Goal: Task Accomplishment & Management: Use online tool/utility

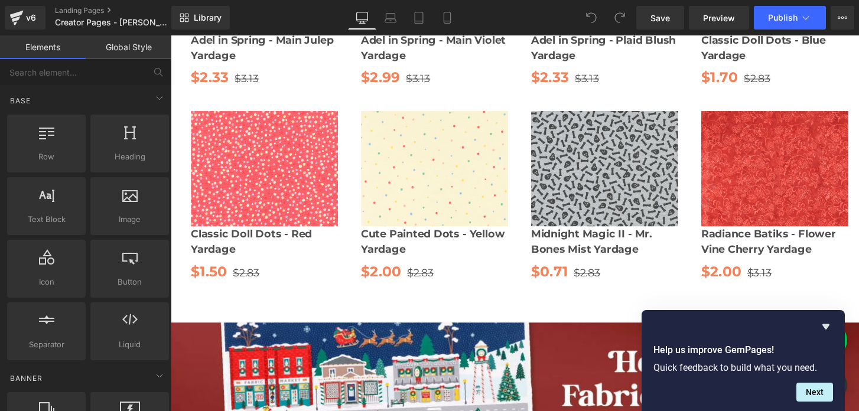
scroll to position [1171, 0]
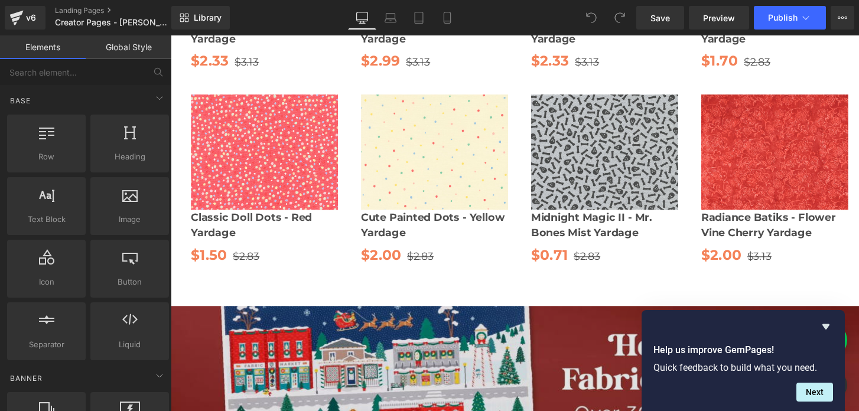
click at [336, 322] on img at bounding box center [528, 402] width 715 height 181
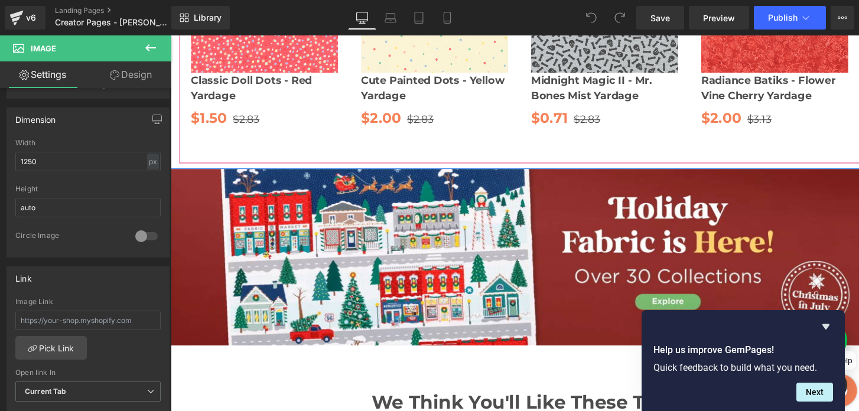
scroll to position [1312, 0]
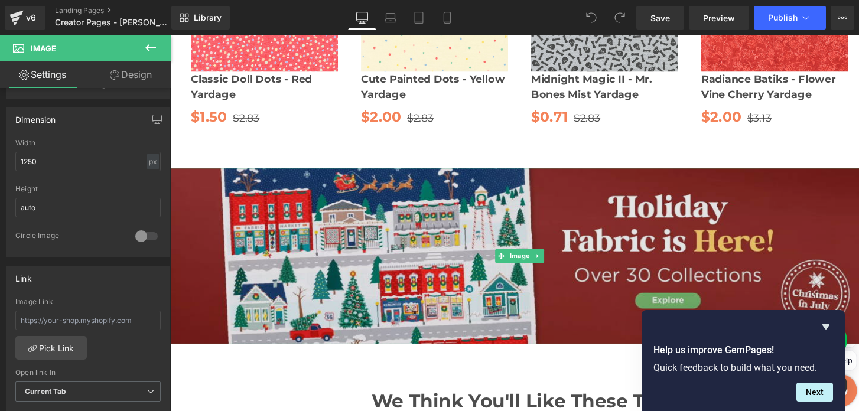
click at [497, 178] on img at bounding box center [528, 261] width 715 height 181
click at [483, 234] on img at bounding box center [528, 261] width 715 height 181
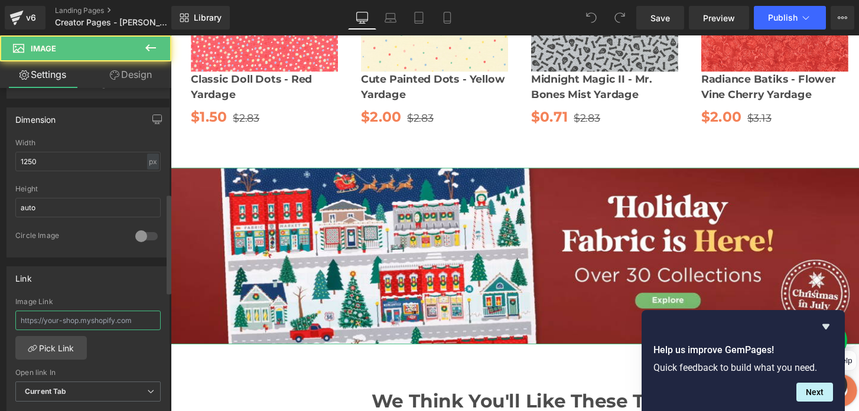
click at [103, 320] on input "text" at bounding box center [87, 320] width 145 height 19
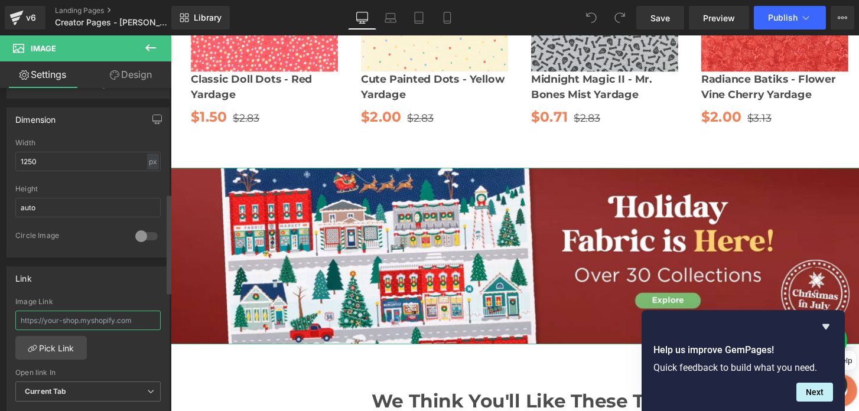
type input "[URL][DOMAIN_NAME]"
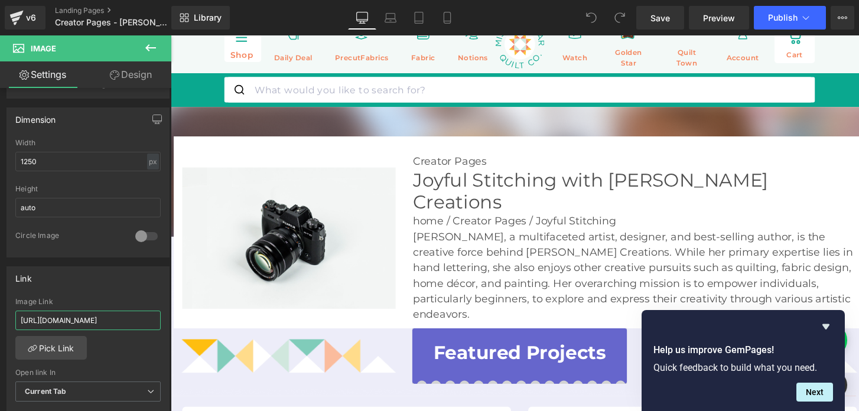
scroll to position [14, 0]
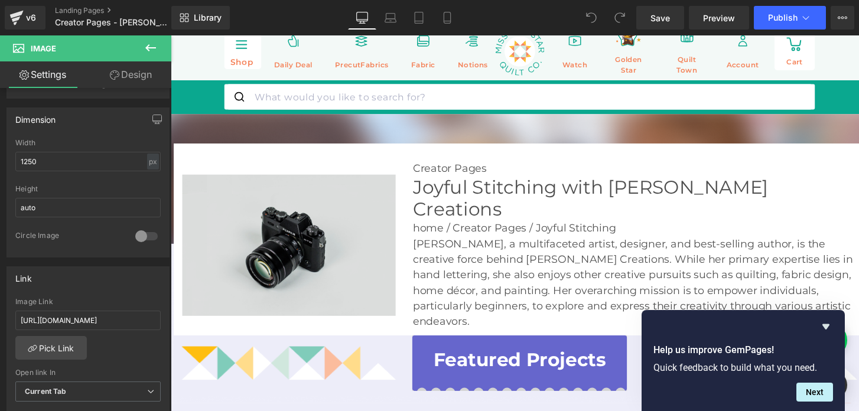
click at [299, 230] on div "Image" at bounding box center [291, 250] width 219 height 145
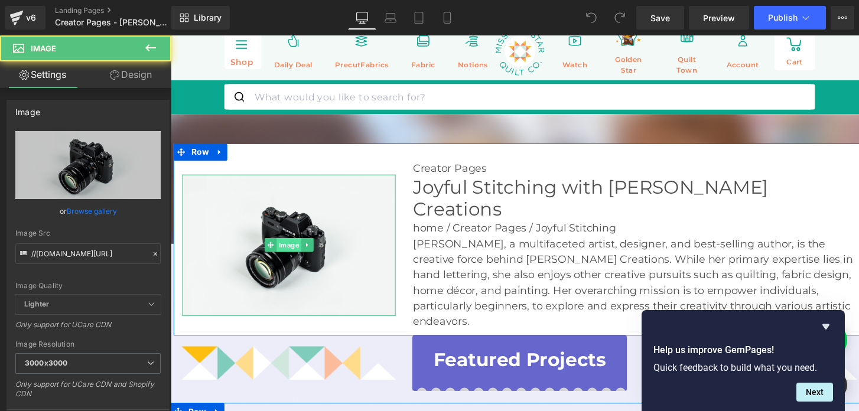
click at [295, 243] on span "Image" at bounding box center [291, 250] width 25 height 14
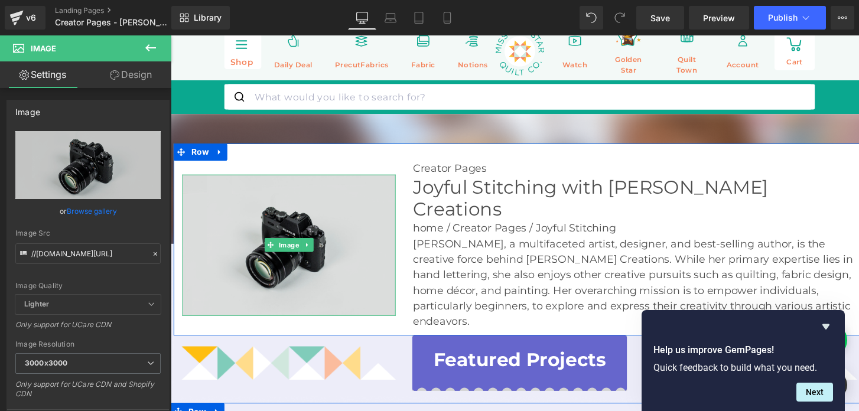
click at [317, 207] on img at bounding box center [291, 250] width 219 height 145
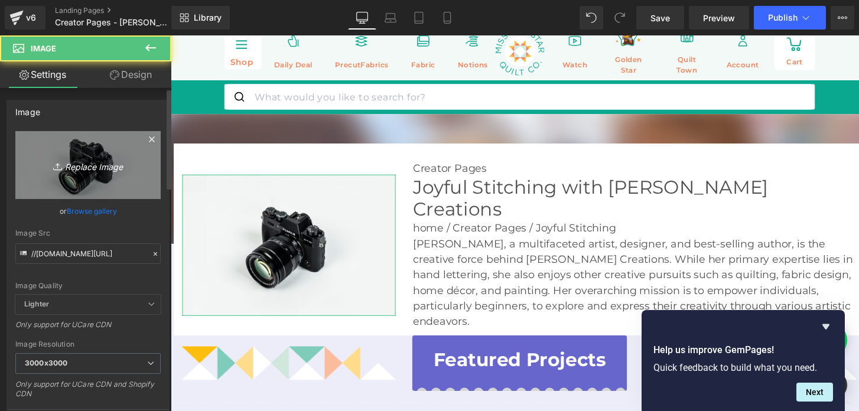
click at [129, 173] on link "Replace Image" at bounding box center [87, 165] width 145 height 68
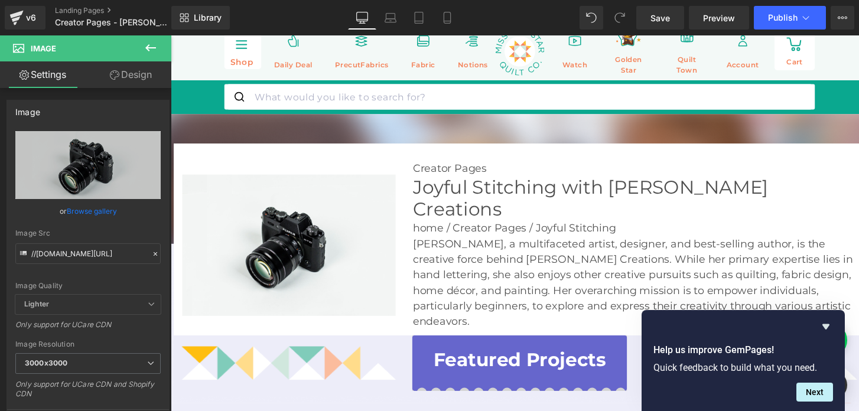
type input "C:\fakepath\[PERSON_NAME].png"
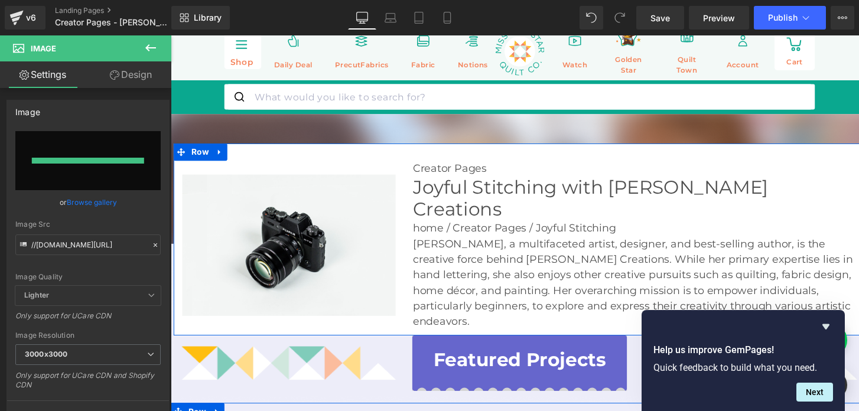
type input "[URL][DOMAIN_NAME][PERSON_NAME]"
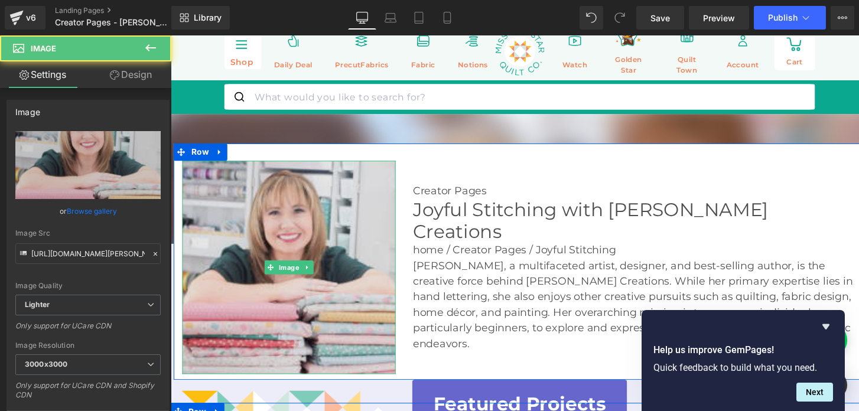
click at [319, 233] on img at bounding box center [291, 273] width 219 height 219
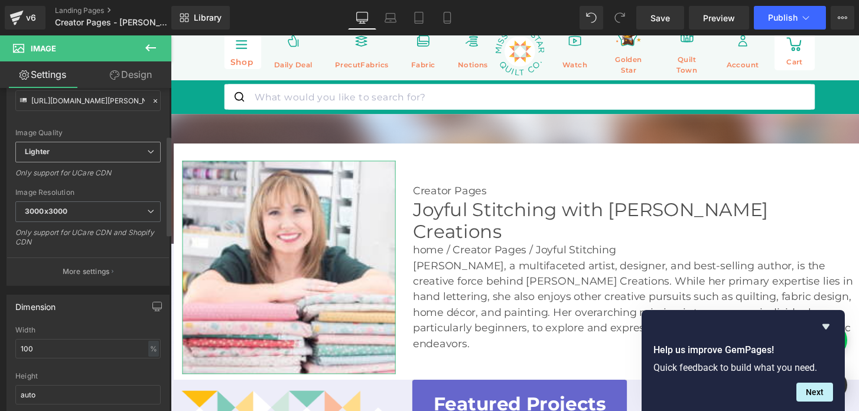
scroll to position [156, 0]
click at [98, 346] on input "100" at bounding box center [87, 345] width 145 height 19
type input "auto"
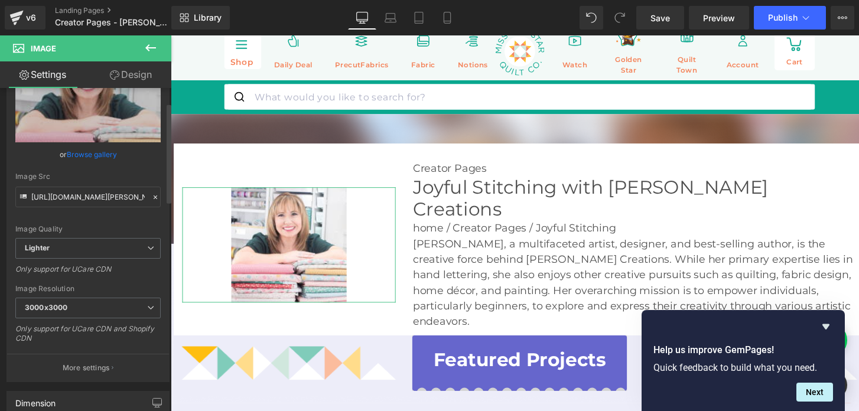
scroll to position [0, 0]
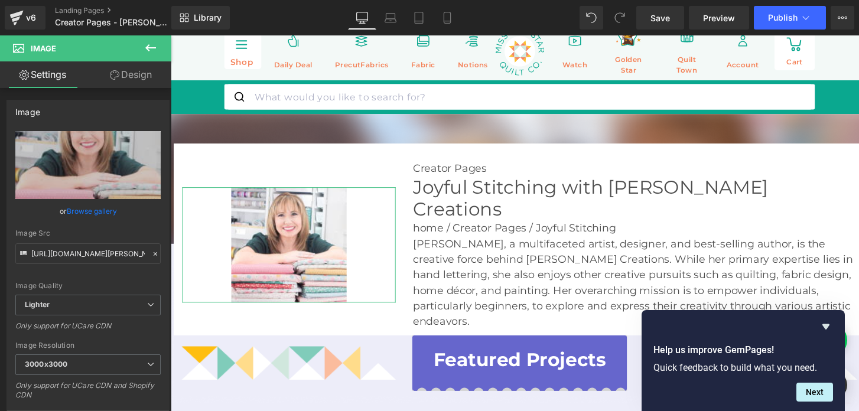
click at [122, 76] on link "Design" at bounding box center [131, 74] width 86 height 27
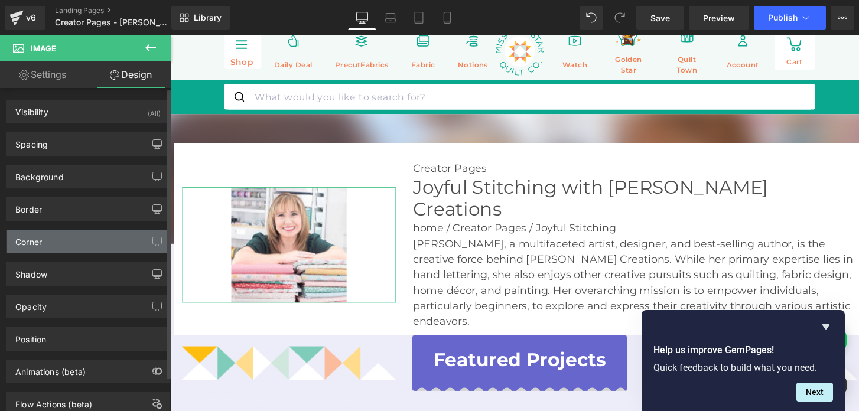
click at [77, 241] on div "Corner" at bounding box center [88, 241] width 162 height 22
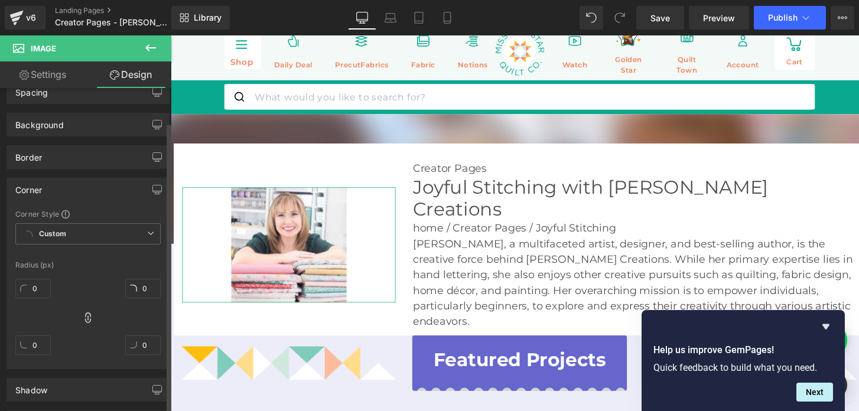
scroll to position [54, 0]
click at [59, 236] on b "Custom" at bounding box center [52, 232] width 27 height 10
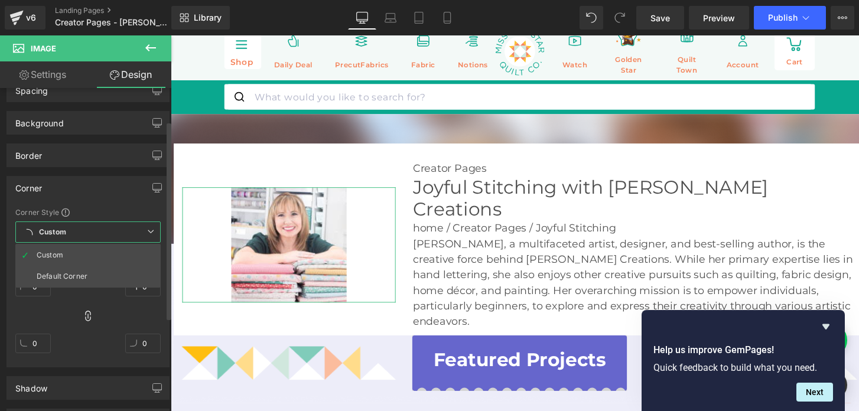
click at [59, 236] on b "Custom" at bounding box center [52, 232] width 27 height 10
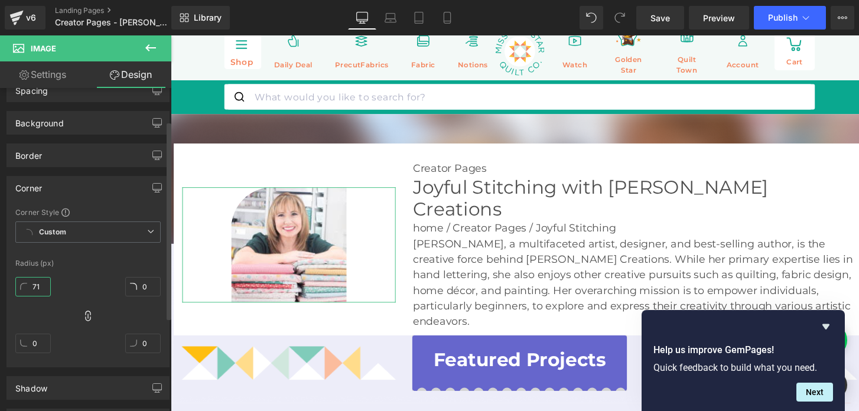
type input "72"
drag, startPoint x: 33, startPoint y: 284, endPoint x: 38, endPoint y: 198, distance: 85.8
click at [38, 198] on div "Corner Corner Style Custom Default Corner Custom Custom Default Corner Radius (…" at bounding box center [87, 271] width 163 height 191
click at [87, 313] on icon at bounding box center [88, 316] width 12 height 12
click at [88, 317] on icon at bounding box center [87, 316] width 5 height 11
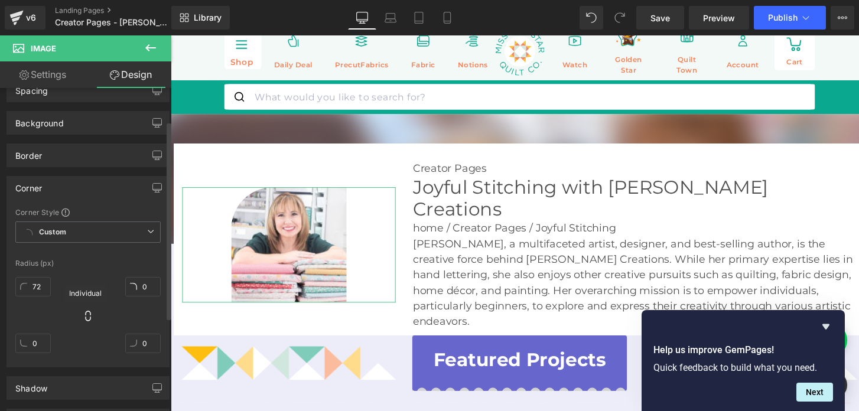
type input "72"
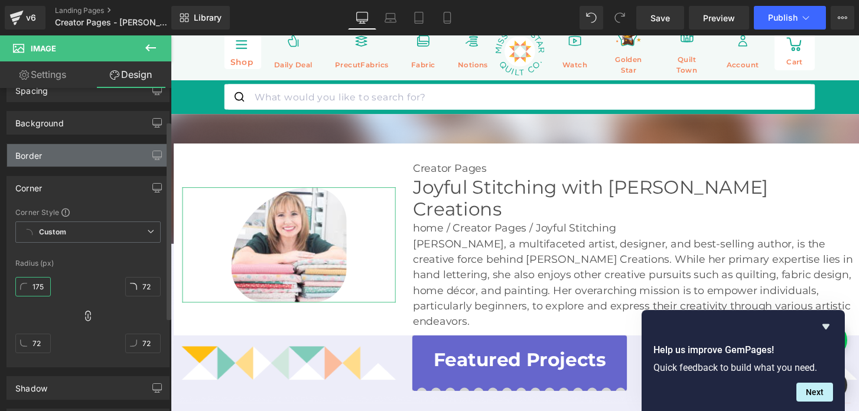
type input "176"
drag, startPoint x: 38, startPoint y: 288, endPoint x: 32, endPoint y: 165, distance: 123.0
click at [32, 165] on div "Visibility (All) 0|0|0|0 1 Show on Desktop 1 Show on Laptop 1 Show on Tablet 1 …" at bounding box center [88, 281] width 177 height 495
click at [88, 270] on div "Corner Style Custom Default Corner Custom Custom Default Corner Radius (px) 176…" at bounding box center [88, 286] width 162 height 159
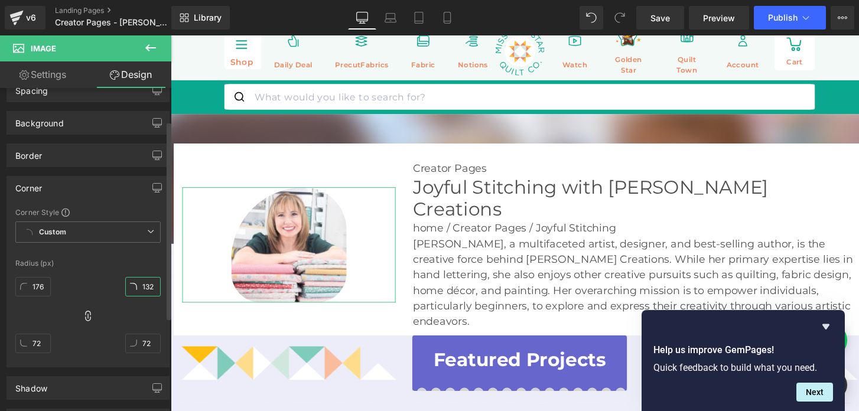
type input "133"
drag, startPoint x: 145, startPoint y: 288, endPoint x: 140, endPoint y: 216, distance: 72.2
click at [140, 216] on div "Corner Style Custom Default Corner Custom Custom Default Corner Radius (px) 176…" at bounding box center [88, 286] width 162 height 159
click at [38, 285] on input "176" at bounding box center [32, 286] width 35 height 19
type input "2"
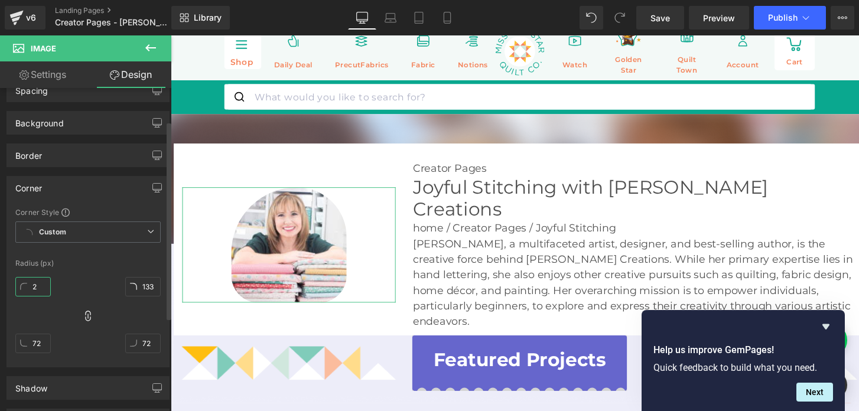
type input "2"
type input "20"
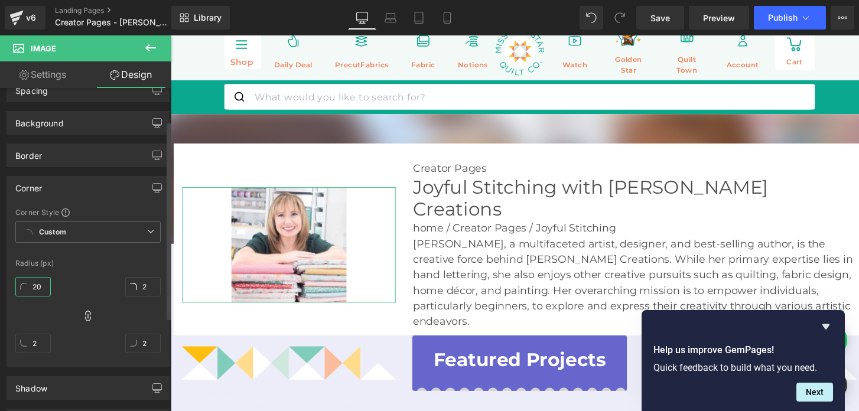
type input "20"
type input "200"
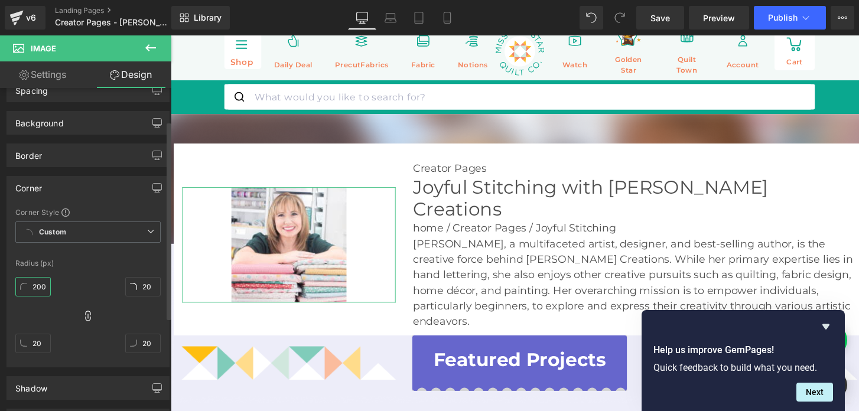
type input "200"
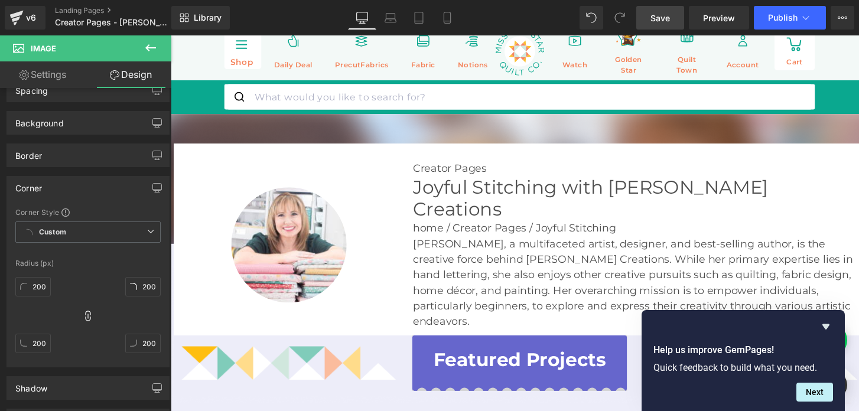
click at [641, 16] on link "Save" at bounding box center [660, 18] width 48 height 24
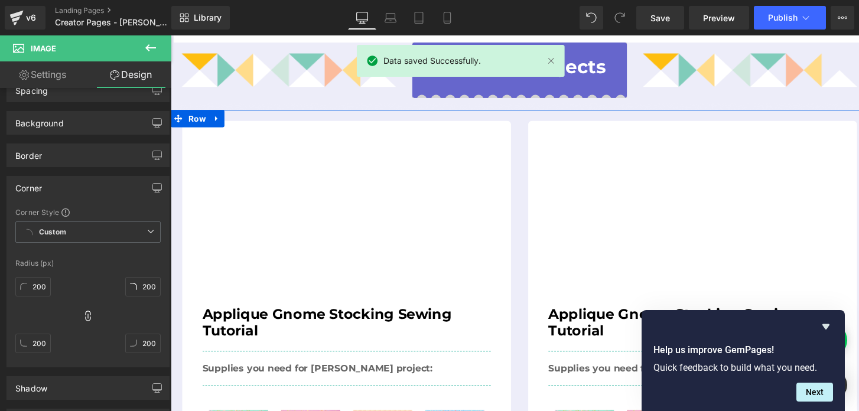
scroll to position [316, 0]
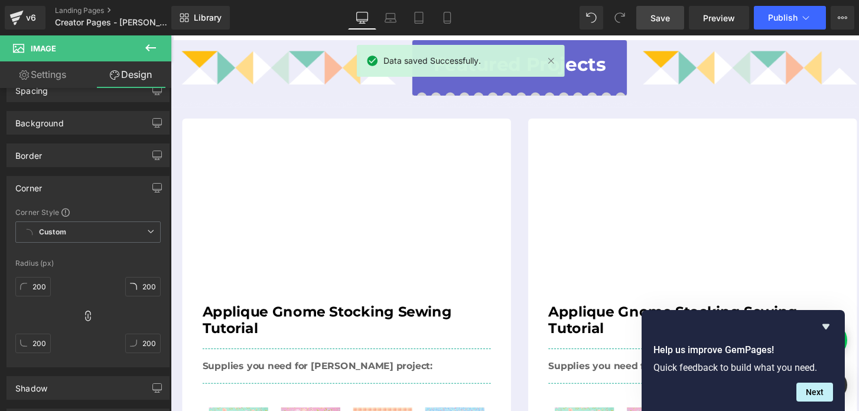
drag, startPoint x: 663, startPoint y: 18, endPoint x: 95, endPoint y: 32, distance: 567.7
click at [663, 18] on span "Save" at bounding box center [659, 18] width 19 height 12
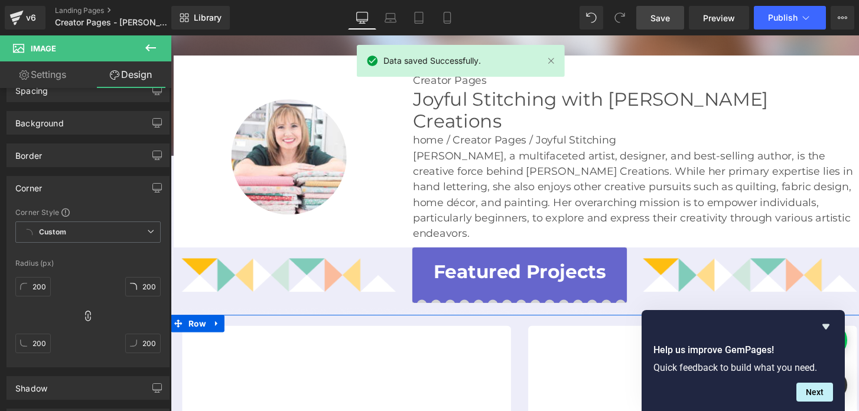
scroll to position [0, 0]
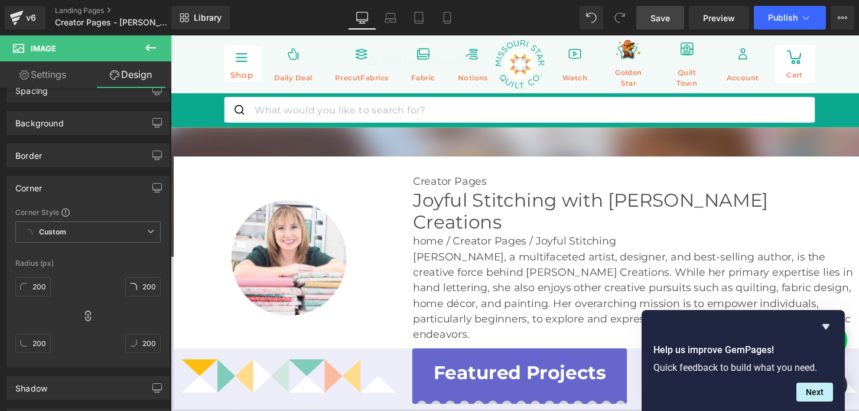
click at [200, 141] on img at bounding box center [528, 277] width 715 height 296
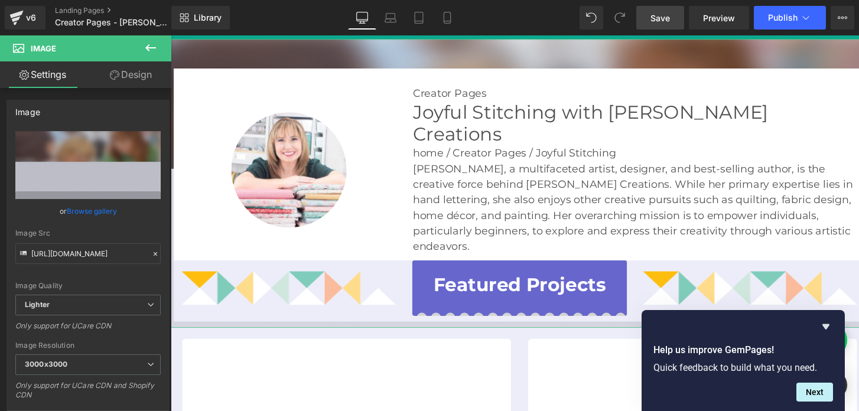
scroll to position [91, 0]
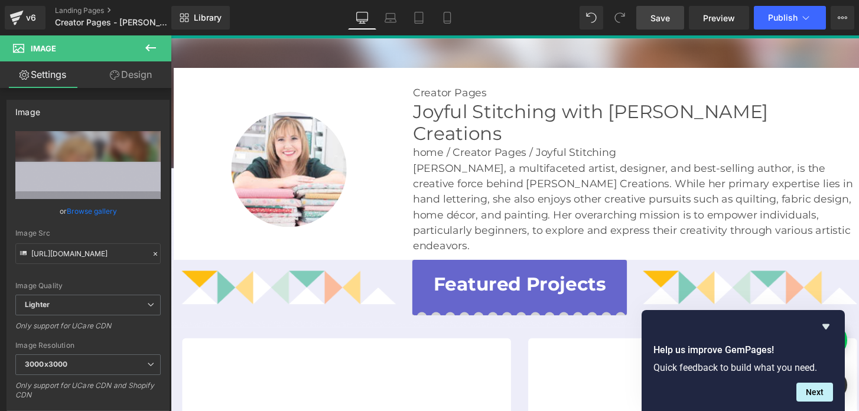
click at [666, 19] on span "Save" at bounding box center [659, 18] width 19 height 12
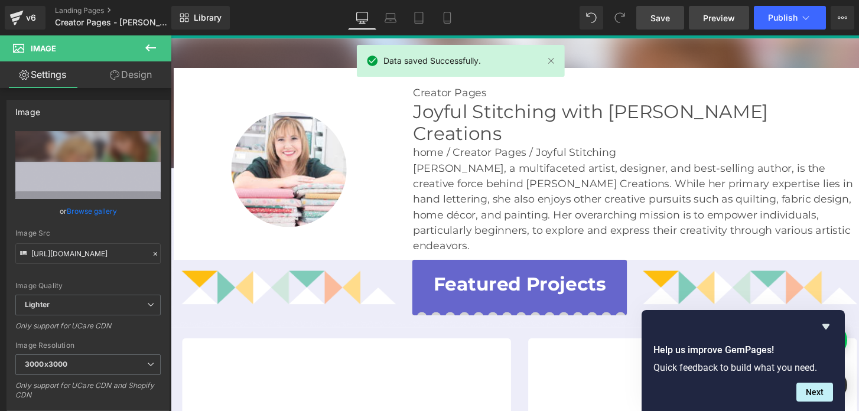
click at [708, 19] on span "Preview" at bounding box center [719, 18] width 32 height 12
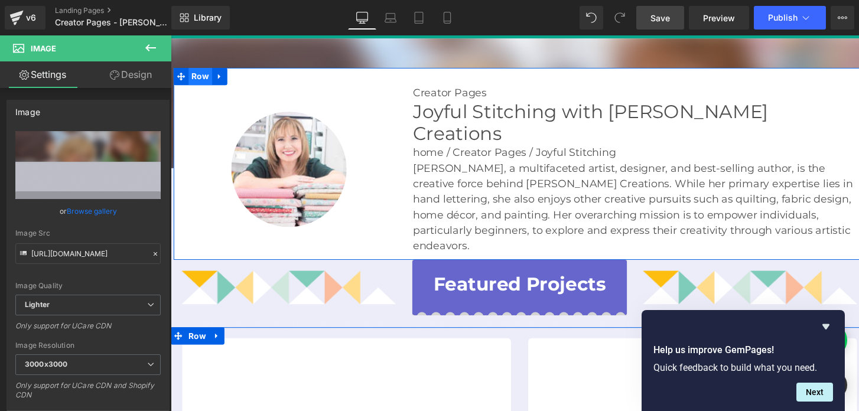
click at [202, 79] on span "Row" at bounding box center [201, 78] width 24 height 18
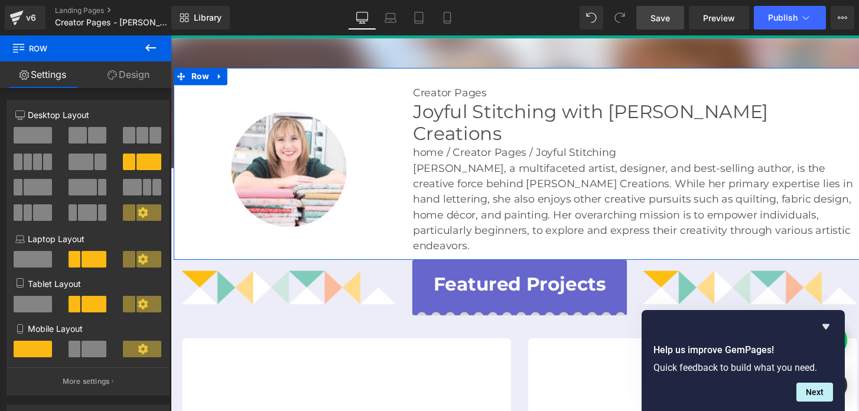
click at [132, 68] on link "Design" at bounding box center [129, 74] width 86 height 27
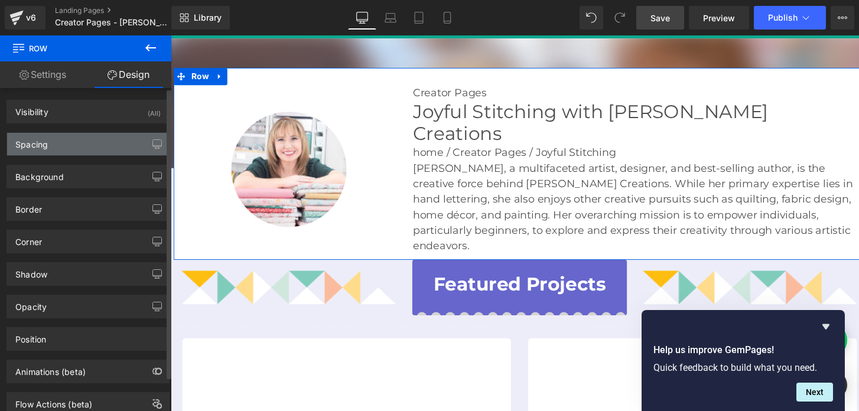
click at [73, 141] on div "Spacing" at bounding box center [88, 144] width 162 height 22
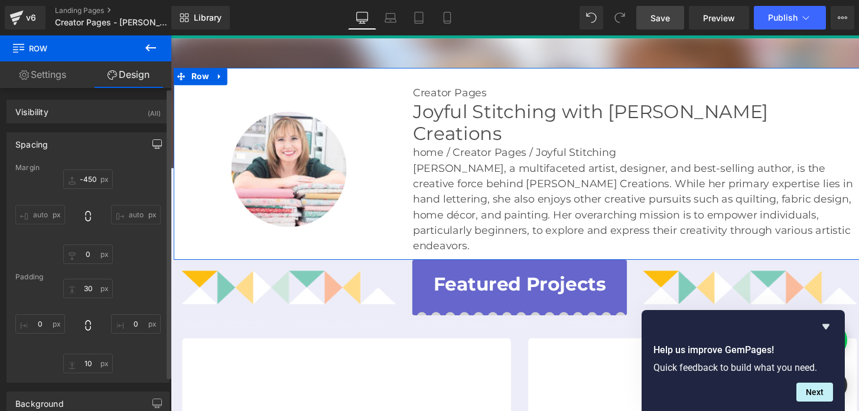
click at [154, 145] on icon "button" at bounding box center [156, 143] width 9 height 9
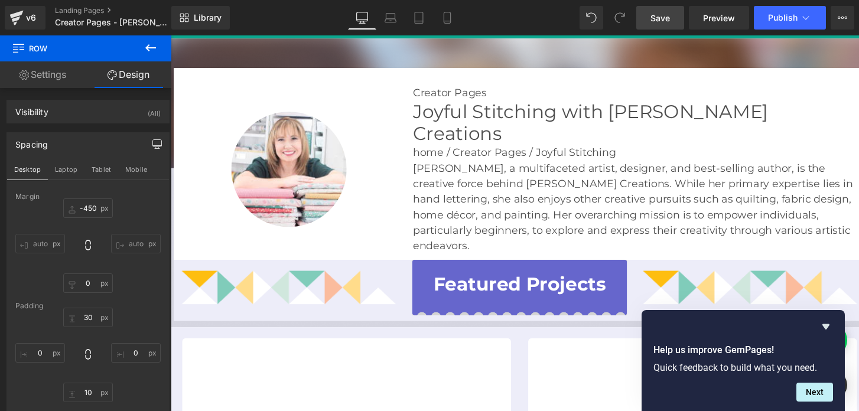
click at [257, 57] on img at bounding box center [528, 186] width 715 height 296
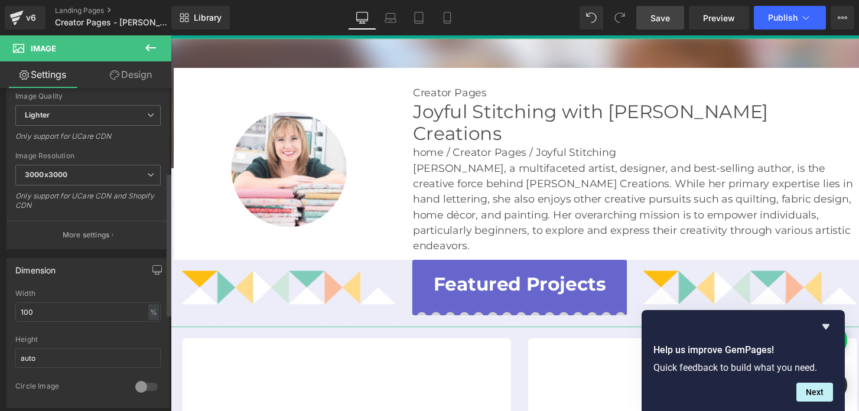
scroll to position [190, 0]
click at [149, 312] on div "%" at bounding box center [153, 312] width 11 height 16
click at [151, 344] on li "px" at bounding box center [152, 346] width 15 height 17
click at [103, 314] on input "1210" at bounding box center [87, 311] width 145 height 19
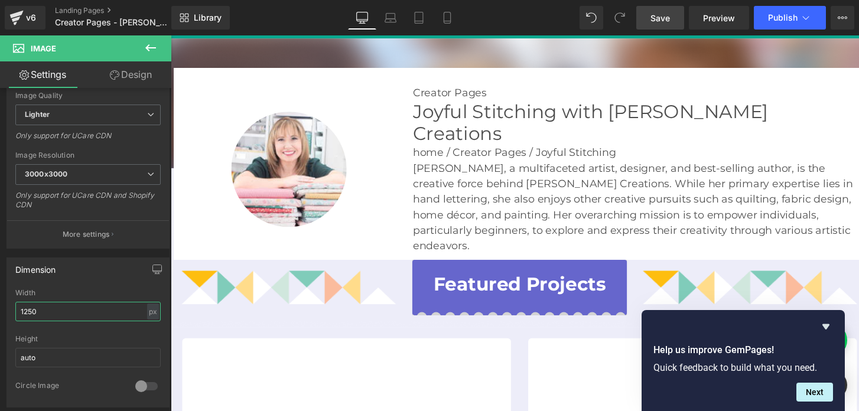
type input "1250"
click at [658, 22] on span "Save" at bounding box center [659, 18] width 19 height 12
click at [131, 80] on link "Design" at bounding box center [131, 74] width 86 height 27
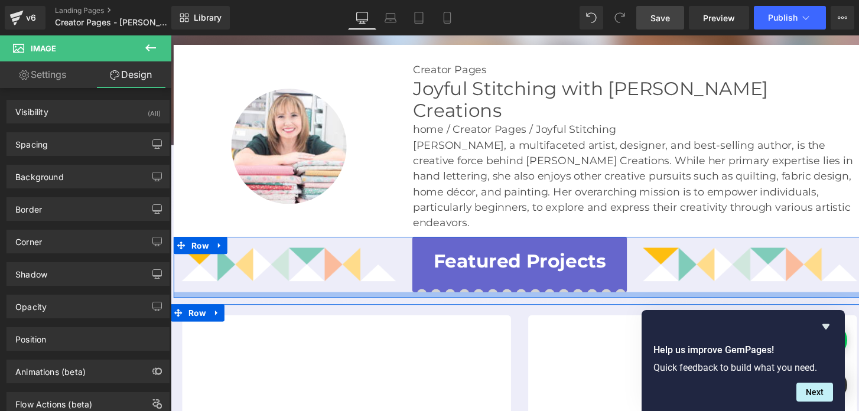
scroll to position [118, 0]
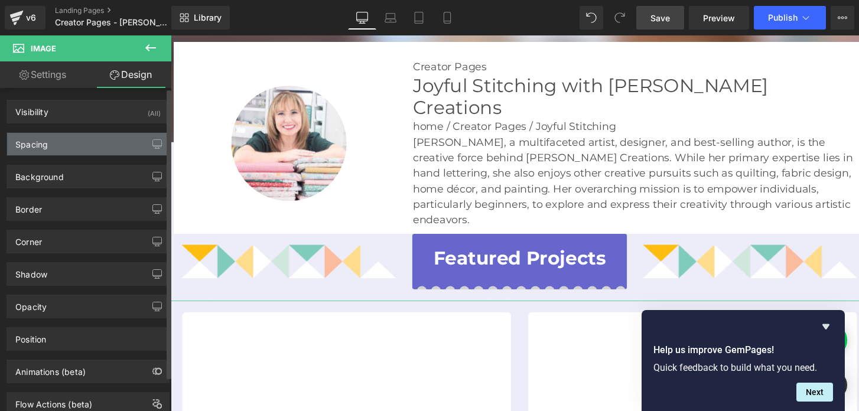
click at [64, 148] on div "Spacing" at bounding box center [88, 144] width 162 height 22
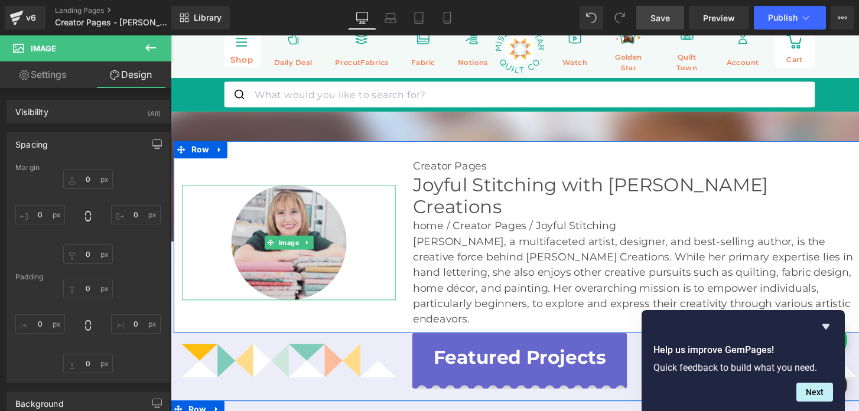
scroll to position [0, 0]
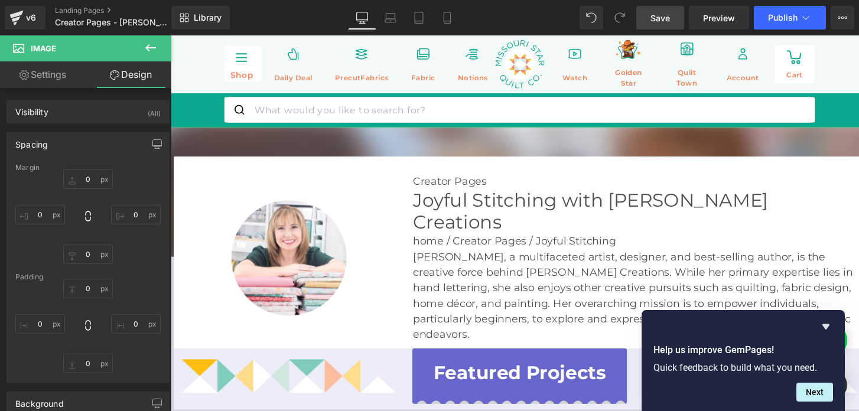
click at [263, 145] on img at bounding box center [528, 277] width 715 height 296
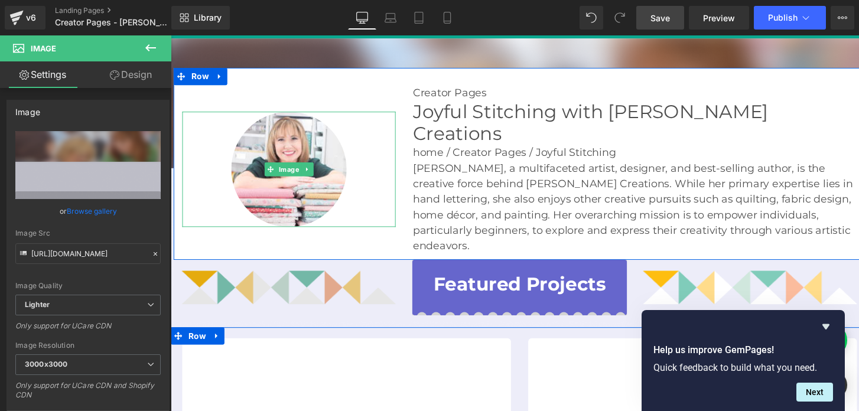
scroll to position [103, 0]
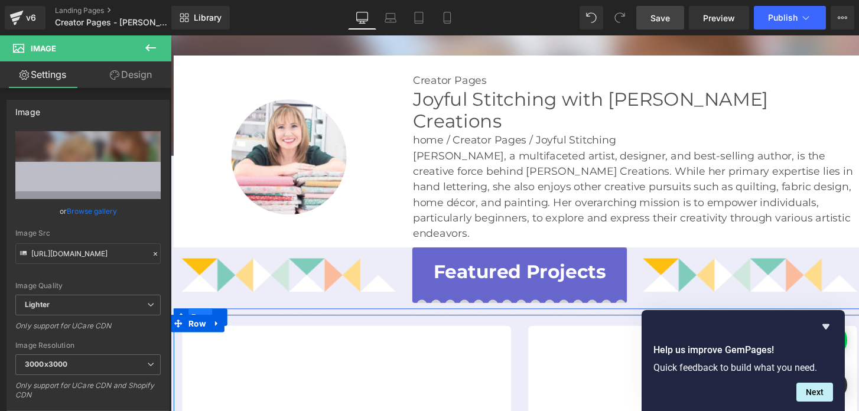
click at [199, 315] on span "Row" at bounding box center [201, 324] width 24 height 18
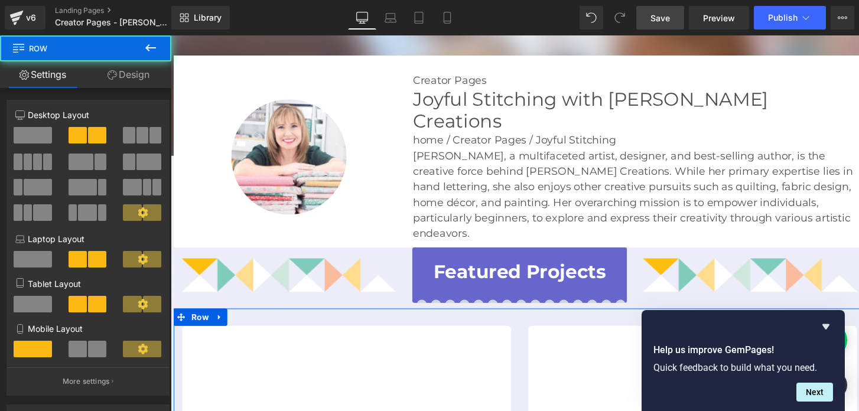
click at [120, 71] on link "Design" at bounding box center [129, 74] width 86 height 27
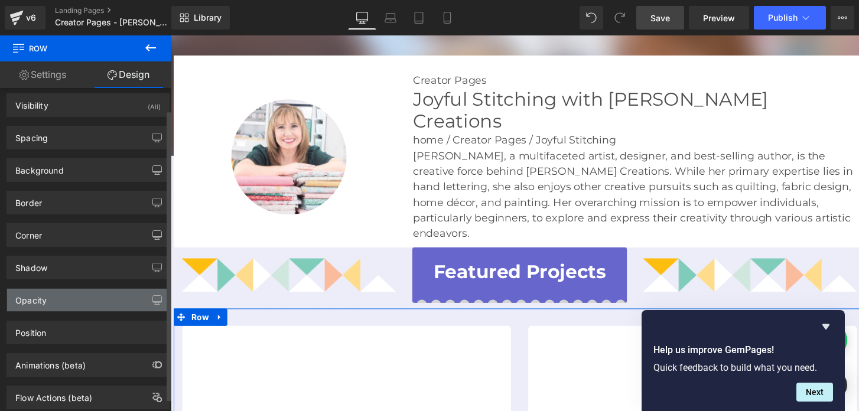
scroll to position [0, 0]
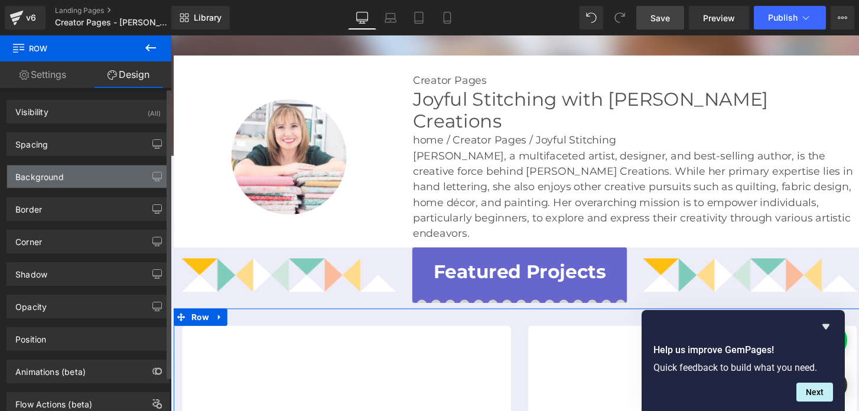
click at [64, 181] on div "Background" at bounding box center [88, 176] width 162 height 22
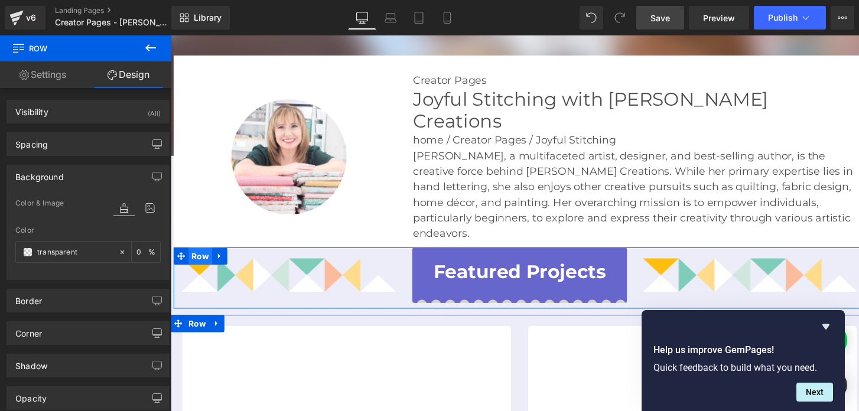
click at [191, 253] on span "Row" at bounding box center [201, 262] width 24 height 18
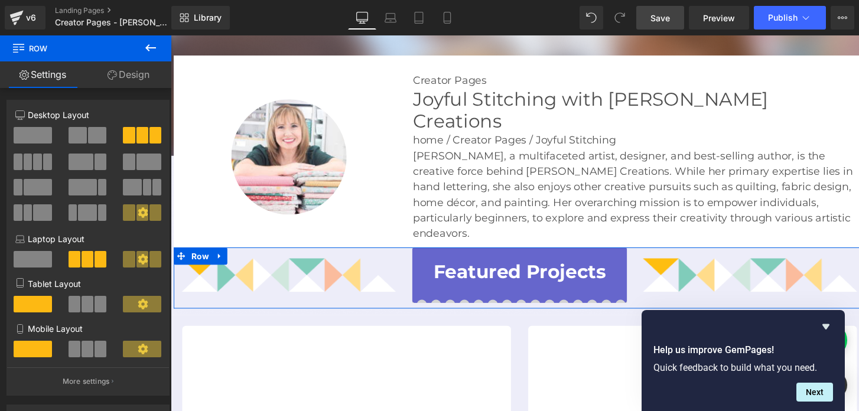
click at [115, 80] on link "Design" at bounding box center [129, 74] width 86 height 27
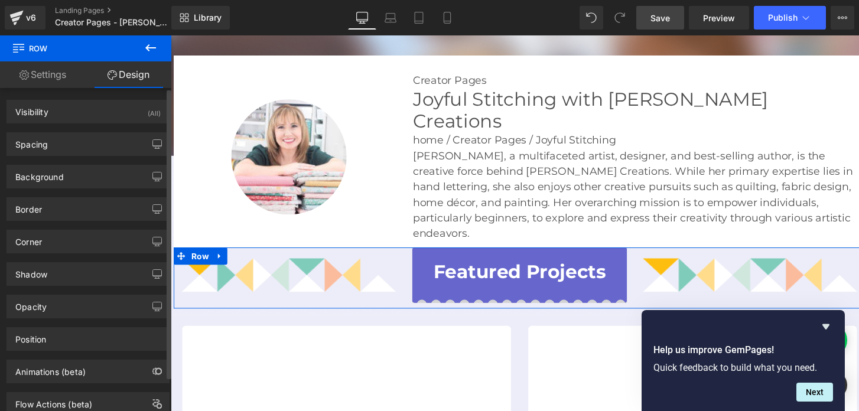
type input "#ededf9"
type input "100"
click at [73, 177] on div "Background" at bounding box center [88, 176] width 162 height 22
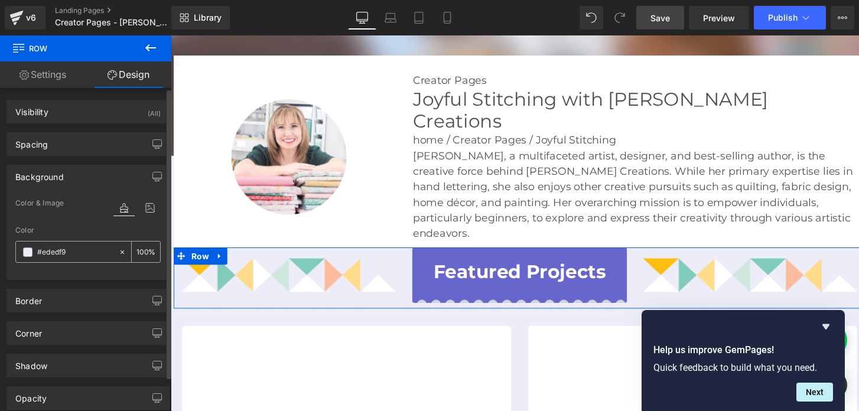
click at [58, 252] on input "#ededf9" at bounding box center [75, 252] width 76 height 13
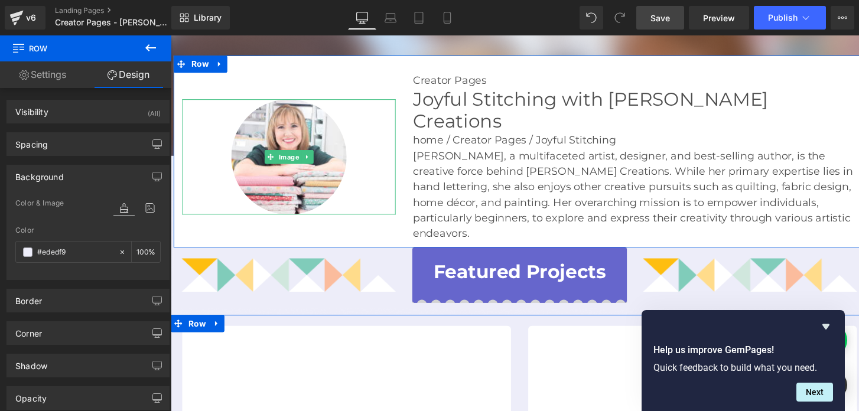
scroll to position [93, 0]
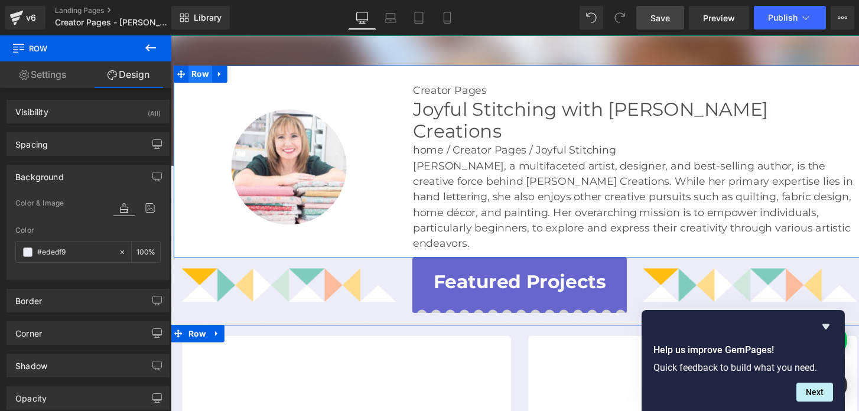
click at [200, 74] on span "Row" at bounding box center [201, 75] width 24 height 18
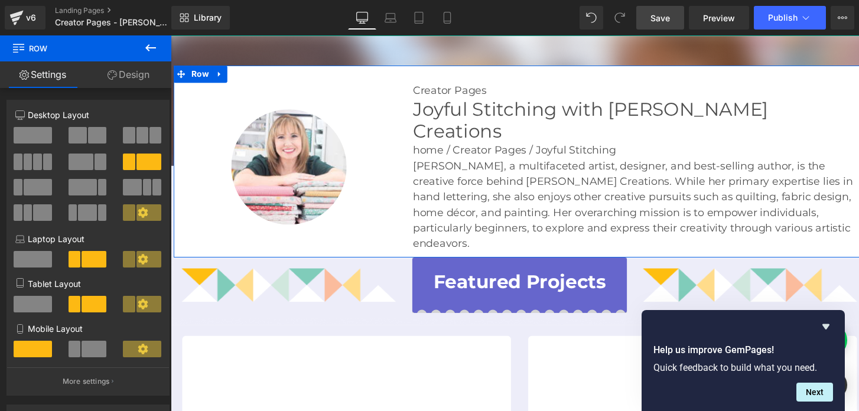
click at [118, 76] on link "Design" at bounding box center [129, 74] width 86 height 27
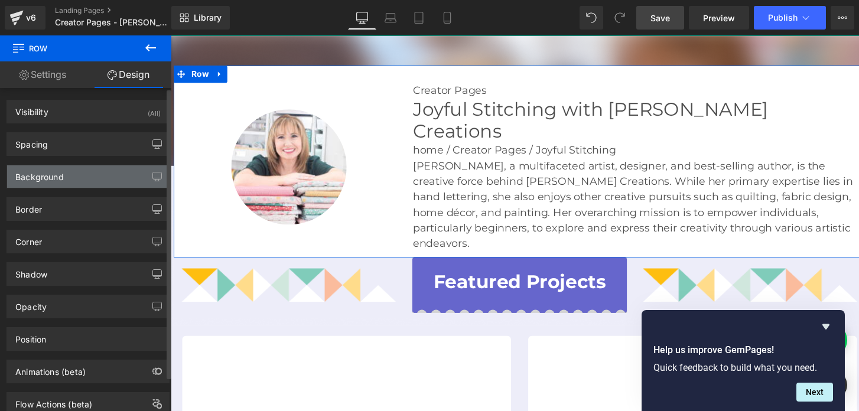
click at [73, 174] on div "Background" at bounding box center [88, 176] width 162 height 22
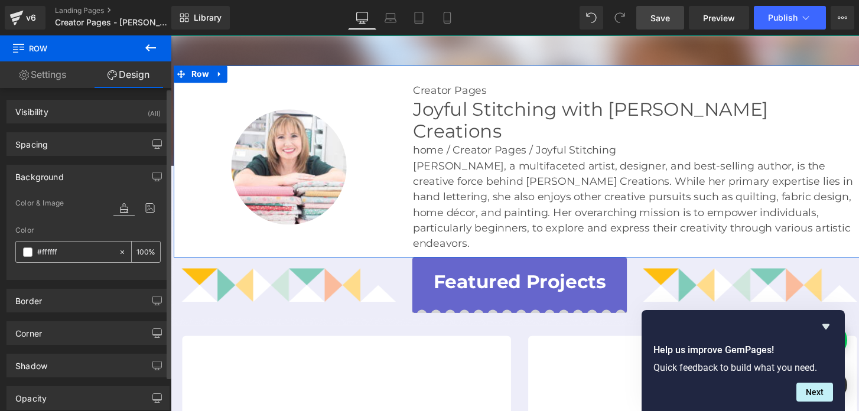
click at [47, 256] on input "#ffffff" at bounding box center [75, 252] width 76 height 13
paste input "ededf9"
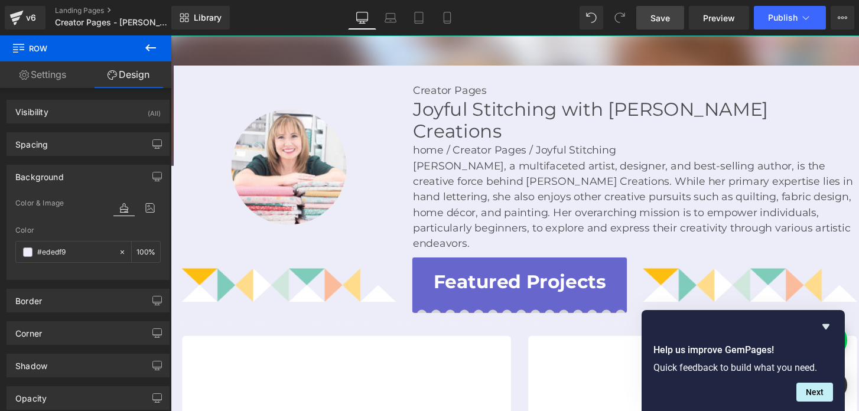
type input "#ededf9"
click at [657, 14] on span "Save" at bounding box center [659, 18] width 19 height 12
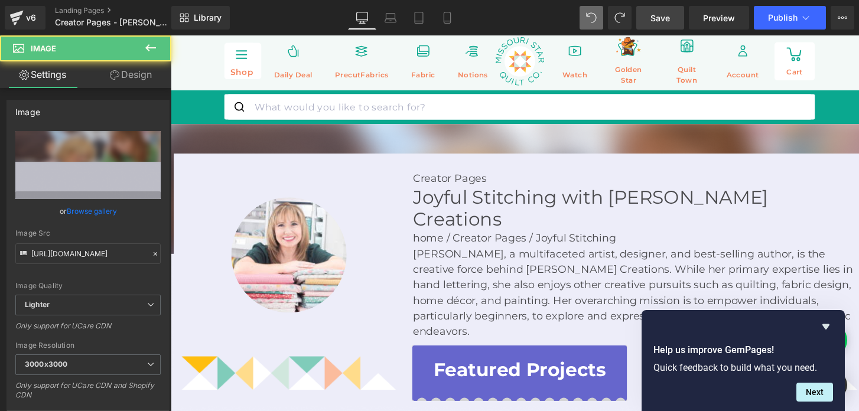
scroll to position [0, 0]
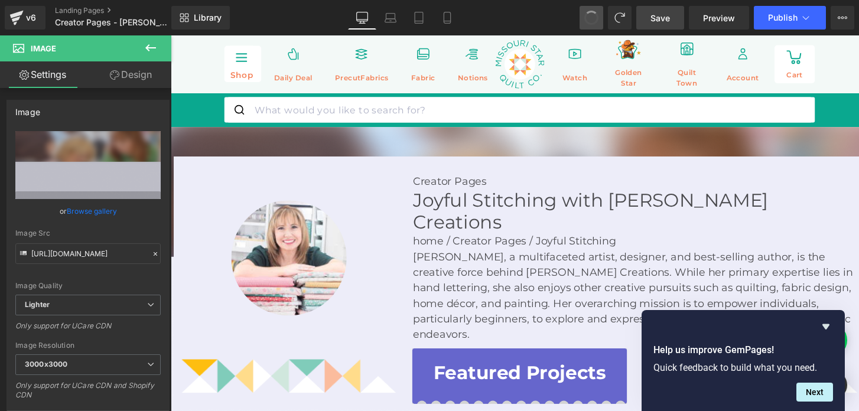
type input "100"
type input "1250"
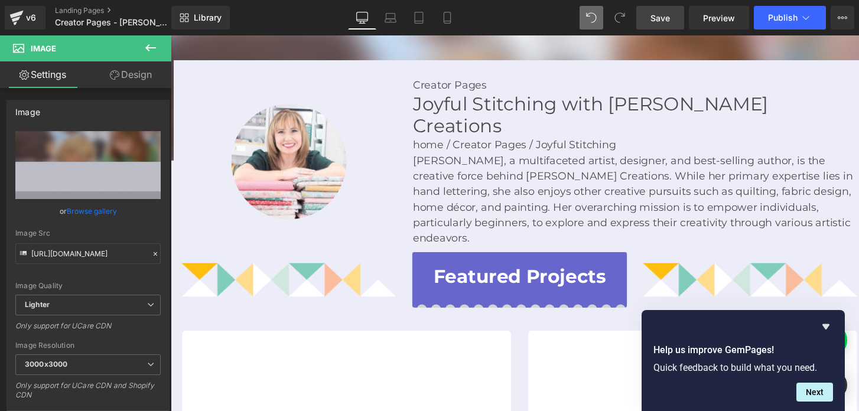
scroll to position [94, 0]
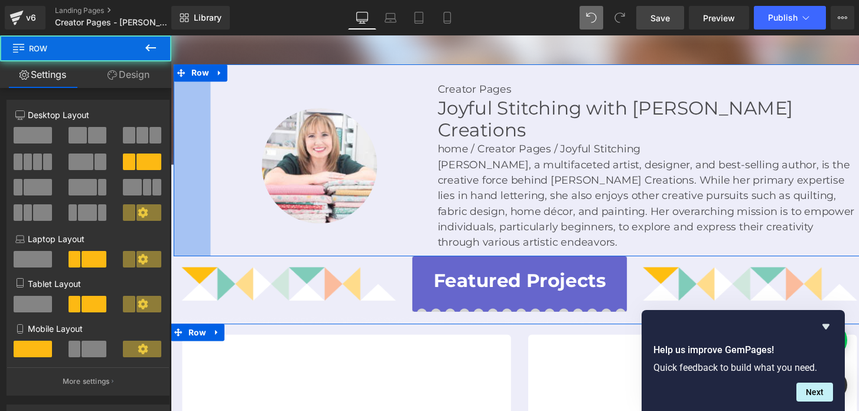
drag, startPoint x: 174, startPoint y: 105, endPoint x: 212, endPoint y: 105, distance: 37.8
click at [212, 105] on div "Image Creator Pages Text Block Joyful Stitching with [PERSON_NAME] Creations He…" at bounding box center [528, 163] width 709 height 197
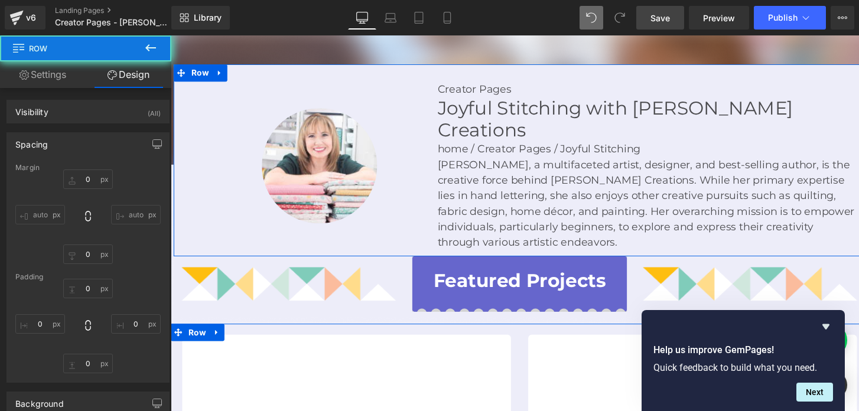
type input "-450"
type input "0"
type input "30"
type input "0"
type input "10"
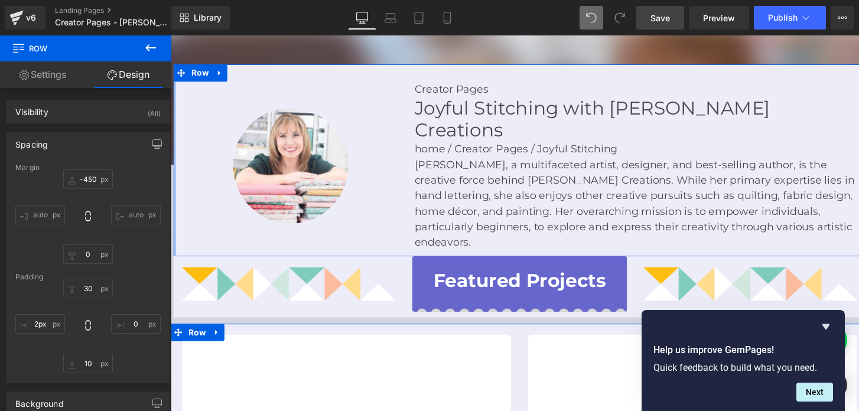
type input "0px"
drag, startPoint x: 210, startPoint y: 130, endPoint x: 170, endPoint y: 131, distance: 39.6
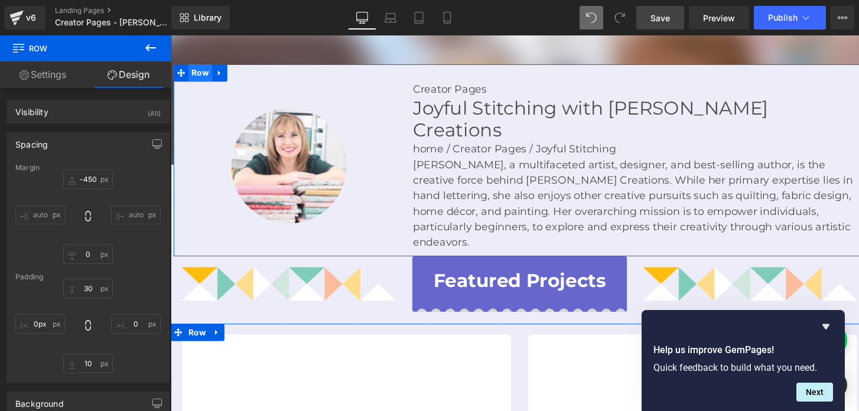
click at [198, 79] on span "Row" at bounding box center [201, 74] width 24 height 18
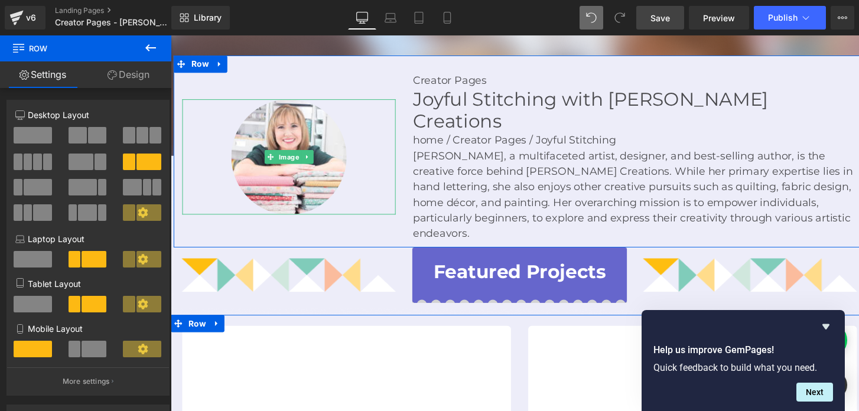
scroll to position [104, 0]
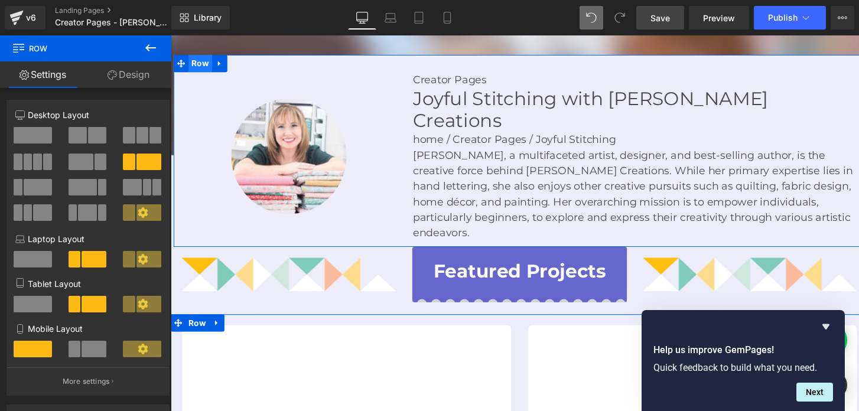
click at [198, 63] on span "Row" at bounding box center [201, 65] width 24 height 18
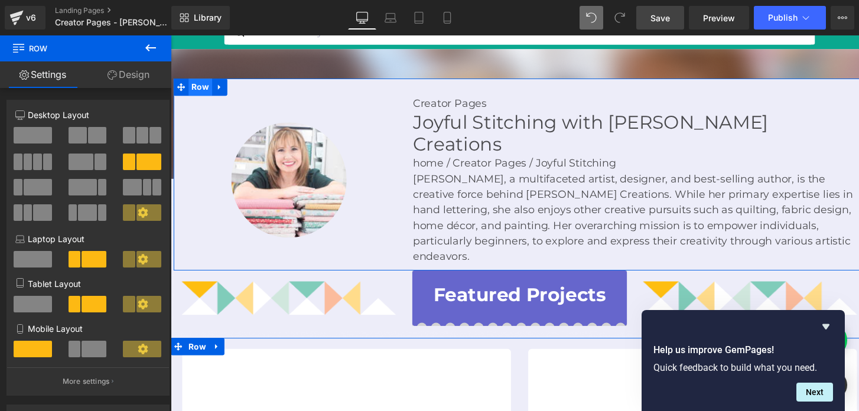
scroll to position [76, 0]
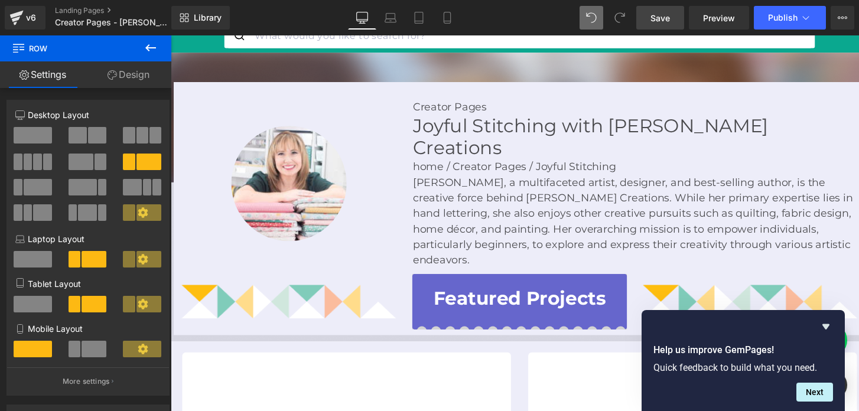
click at [196, 64] on img at bounding box center [528, 201] width 715 height 296
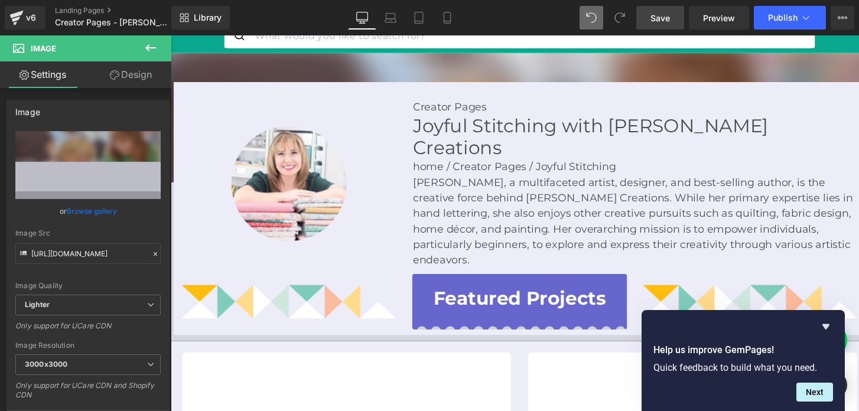
click at [202, 65] on img at bounding box center [528, 201] width 715 height 296
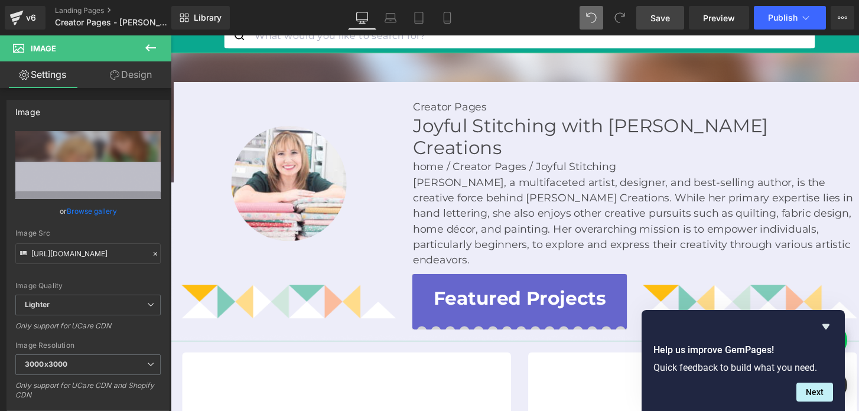
click at [136, 72] on link "Design" at bounding box center [131, 74] width 86 height 27
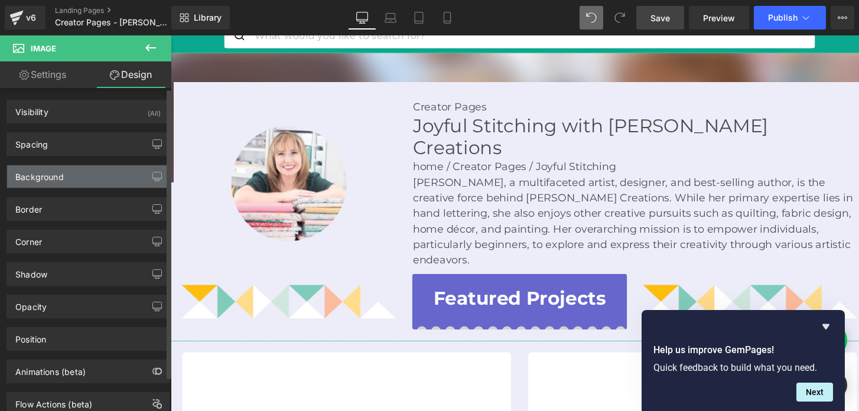
click at [70, 170] on div "Background" at bounding box center [88, 176] width 162 height 22
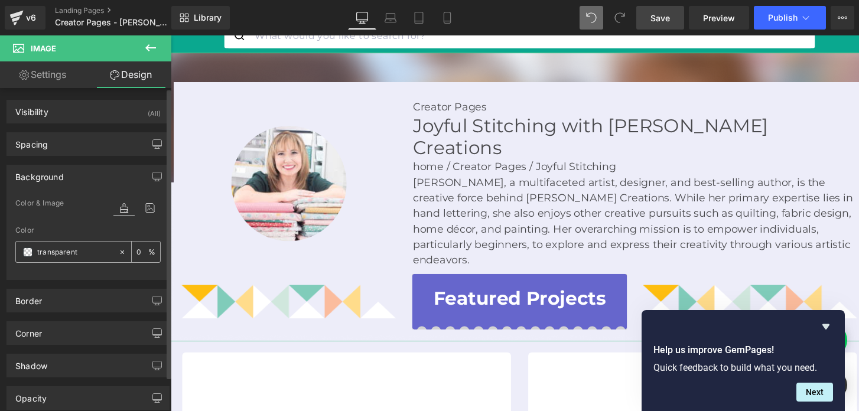
click at [64, 250] on input "transparent" at bounding box center [75, 252] width 76 height 13
paste input "#ededf9"
type input "#ededf9"
type input "100"
type input "#ededf9"
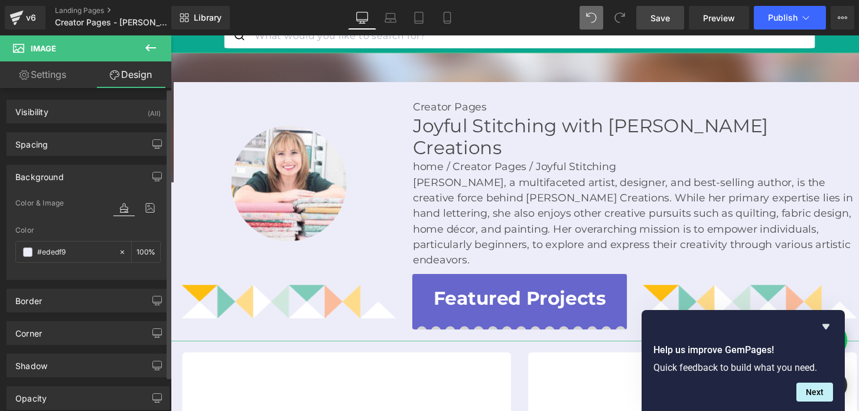
click at [71, 229] on div "Color" at bounding box center [87, 230] width 145 height 8
click at [647, 24] on link "Save" at bounding box center [660, 18] width 48 height 24
click at [171, 35] on div at bounding box center [171, 35] width 0 height 0
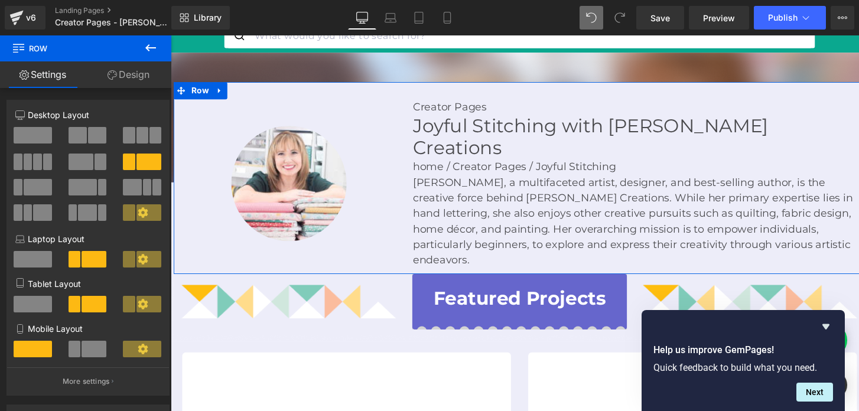
click at [137, 69] on link "Design" at bounding box center [129, 74] width 86 height 27
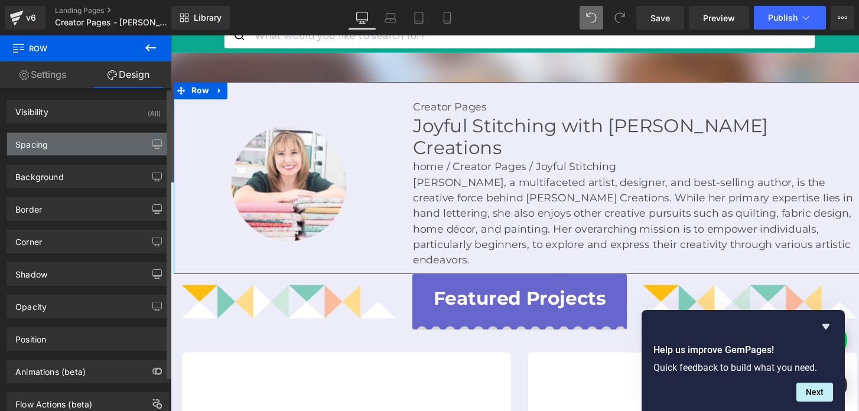
click at [79, 142] on div "Spacing" at bounding box center [88, 144] width 162 height 22
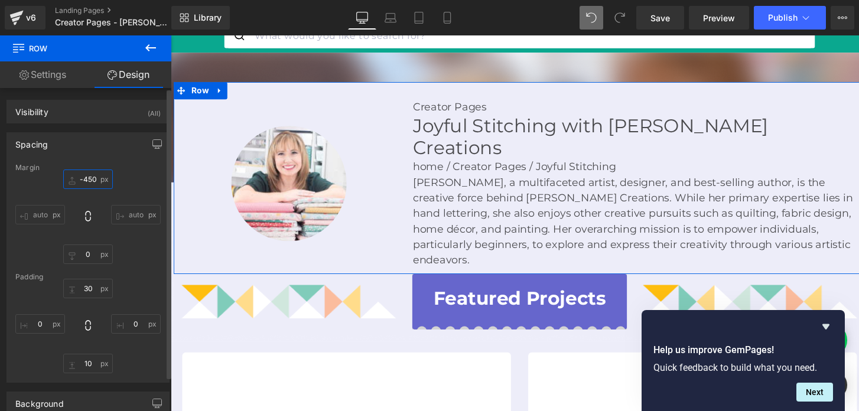
click at [84, 180] on input "-450" at bounding box center [88, 178] width 50 height 19
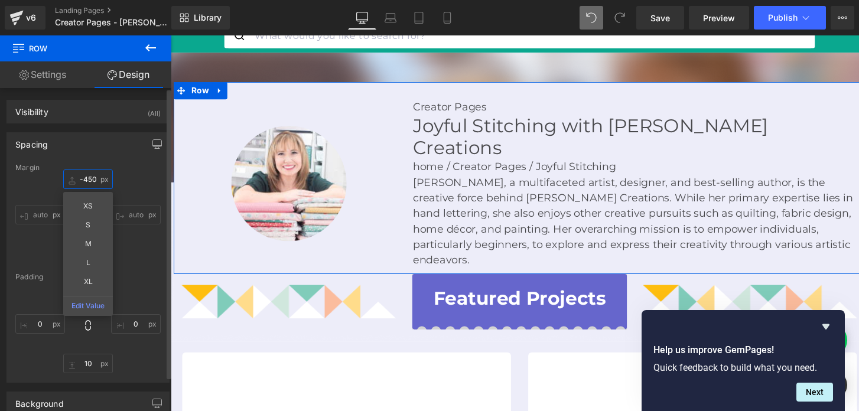
type input "0"
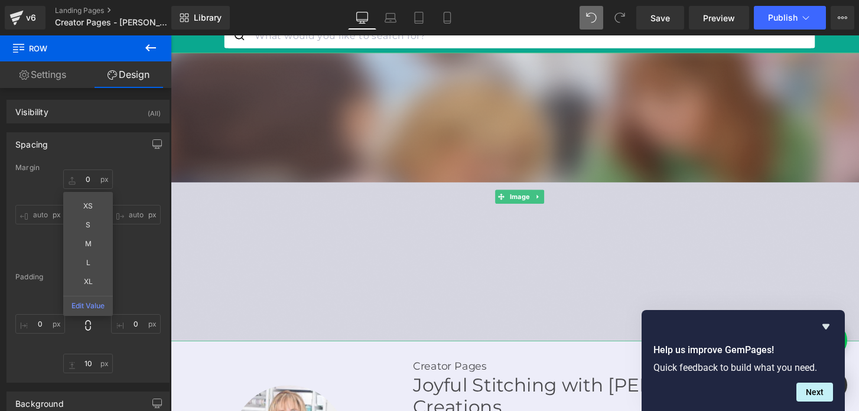
click at [241, 223] on img at bounding box center [528, 201] width 715 height 296
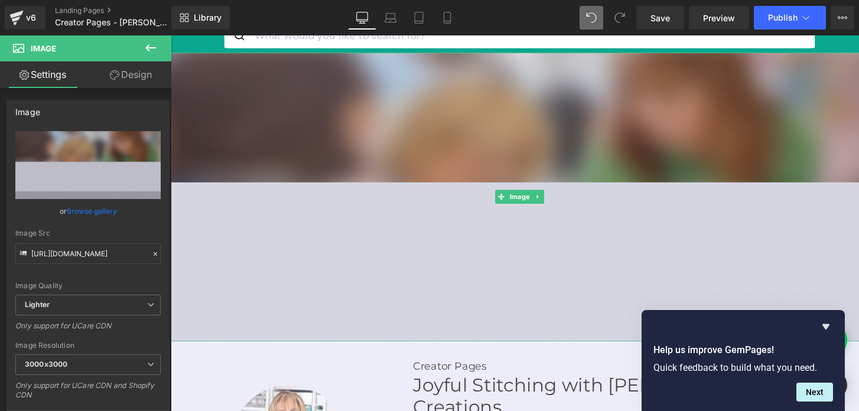
click at [298, 171] on img at bounding box center [528, 201] width 715 height 296
click at [204, 216] on img at bounding box center [528, 201] width 715 height 296
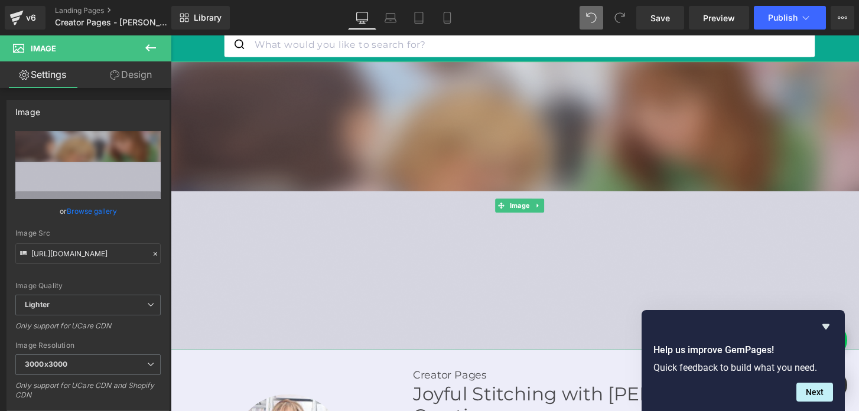
scroll to position [65, 0]
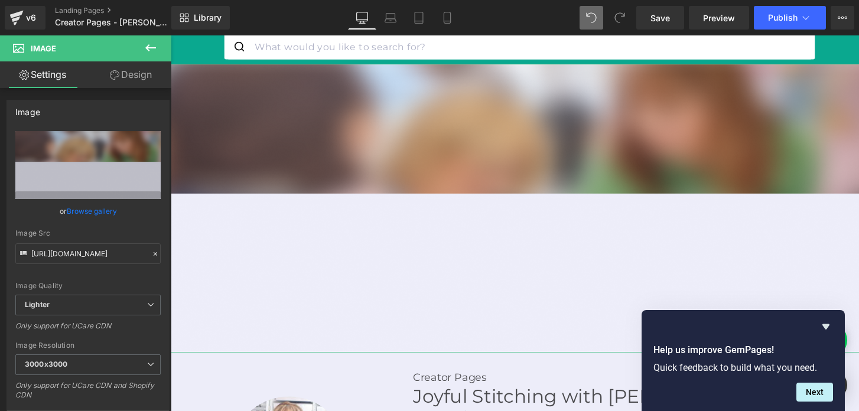
click at [130, 77] on link "Design" at bounding box center [131, 74] width 86 height 27
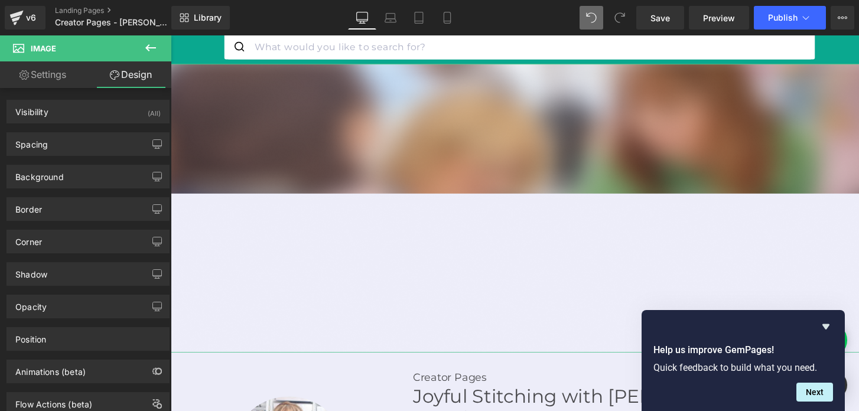
click at [51, 74] on link "Settings" at bounding box center [43, 74] width 86 height 27
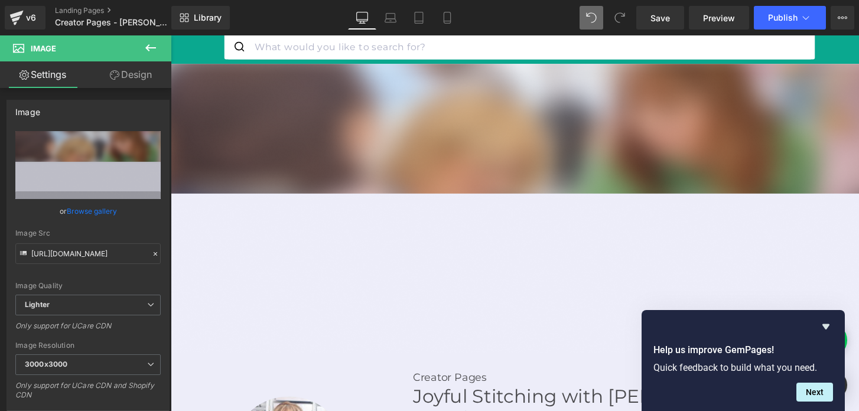
click at [146, 45] on icon at bounding box center [151, 48] width 14 height 14
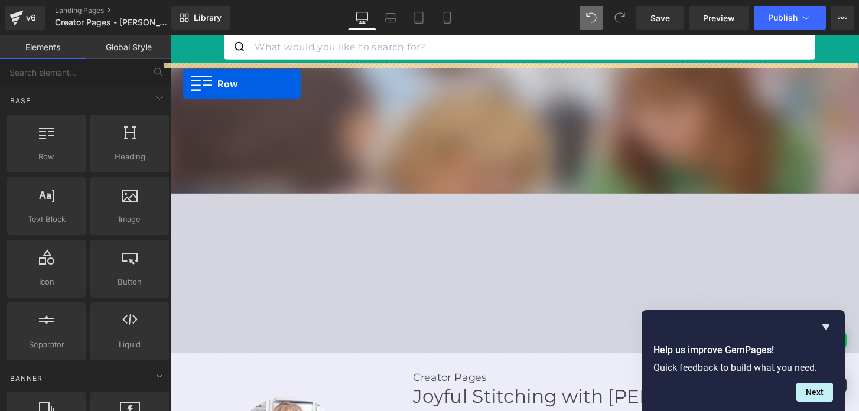
drag, startPoint x: 226, startPoint y: 177, endPoint x: 183, endPoint y: 85, distance: 101.5
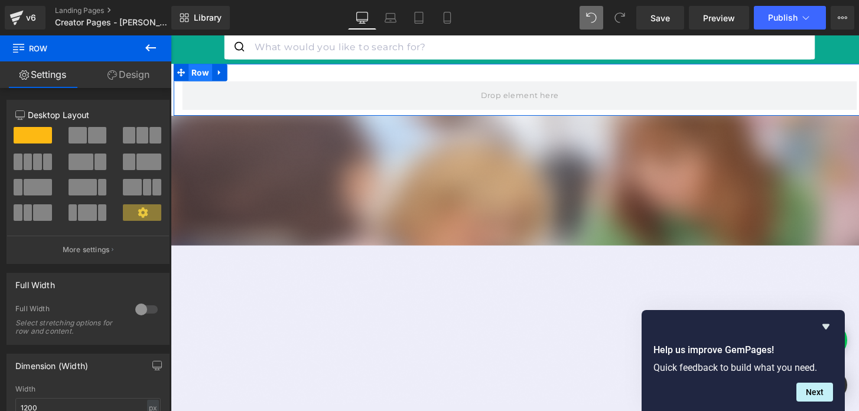
click at [197, 75] on span "Row" at bounding box center [201, 73] width 24 height 18
click at [142, 311] on div at bounding box center [146, 309] width 28 height 19
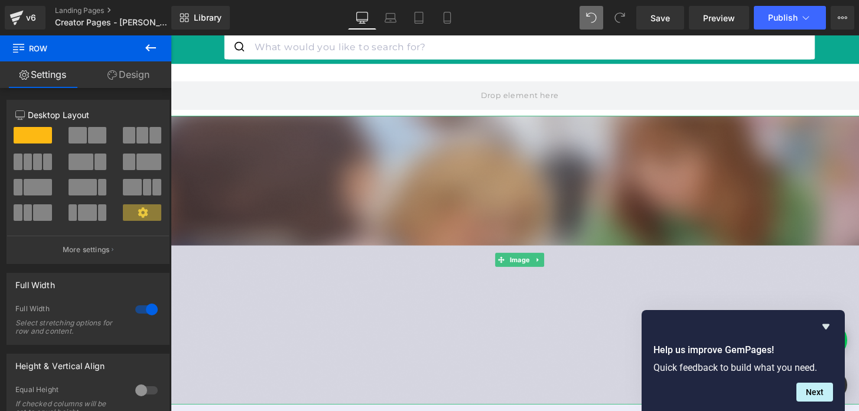
click at [279, 181] on img at bounding box center [528, 266] width 715 height 296
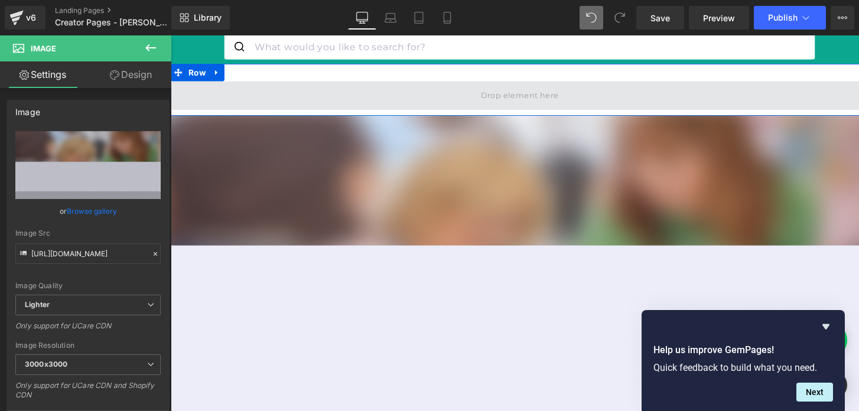
click at [397, 91] on span at bounding box center [528, 97] width 715 height 30
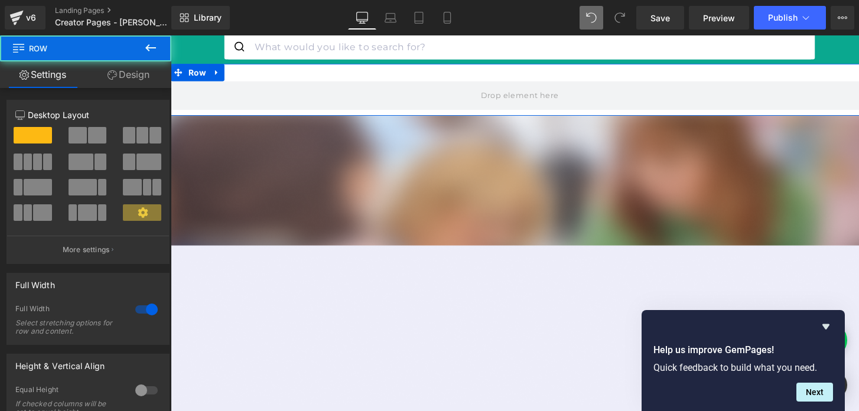
click at [120, 74] on link "Design" at bounding box center [129, 74] width 86 height 27
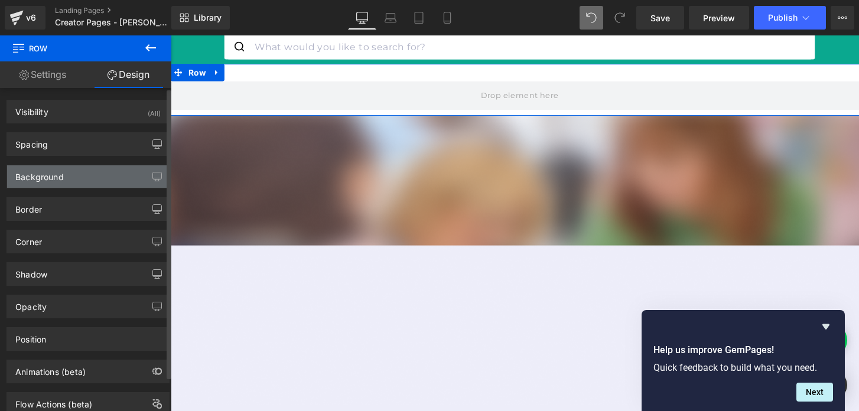
click at [60, 173] on div "Background" at bounding box center [39, 173] width 48 height 17
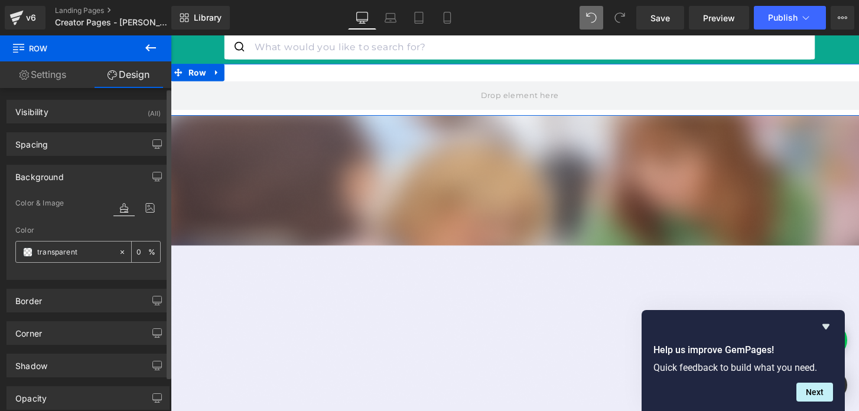
click at [62, 250] on input "transparent" at bounding box center [75, 252] width 76 height 13
paste input "#ededf9"
click at [62, 250] on input "#ededf9rent" at bounding box center [75, 252] width 76 height 13
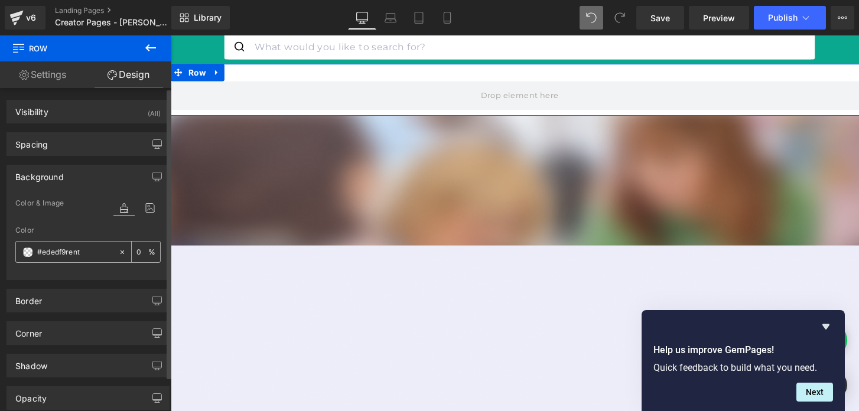
click at [62, 250] on input "#ededf9rent" at bounding box center [75, 252] width 76 height 13
paste input "text"
type input "#ededf9"
type input "100"
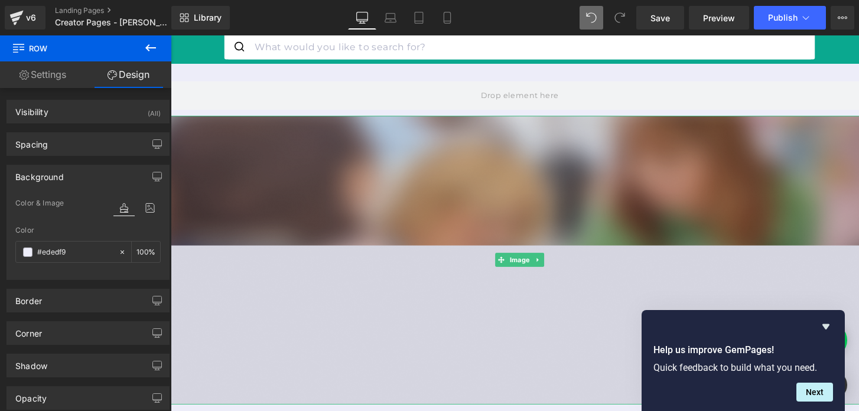
click at [294, 145] on img at bounding box center [528, 266] width 715 height 296
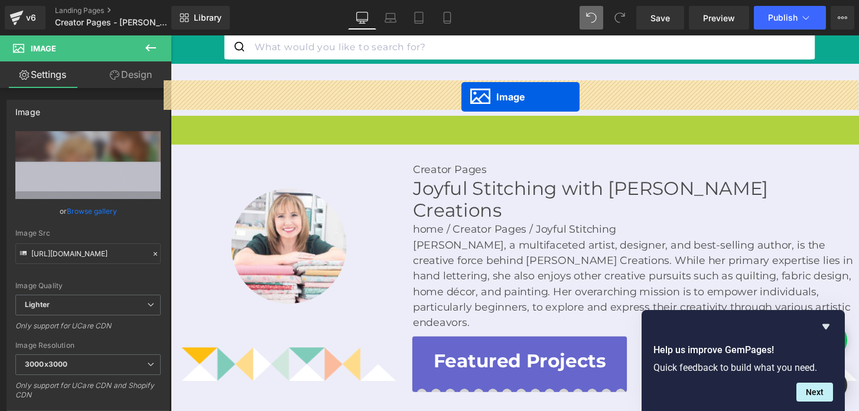
drag, startPoint x: 506, startPoint y: 262, endPoint x: 468, endPoint y: 99, distance: 167.2
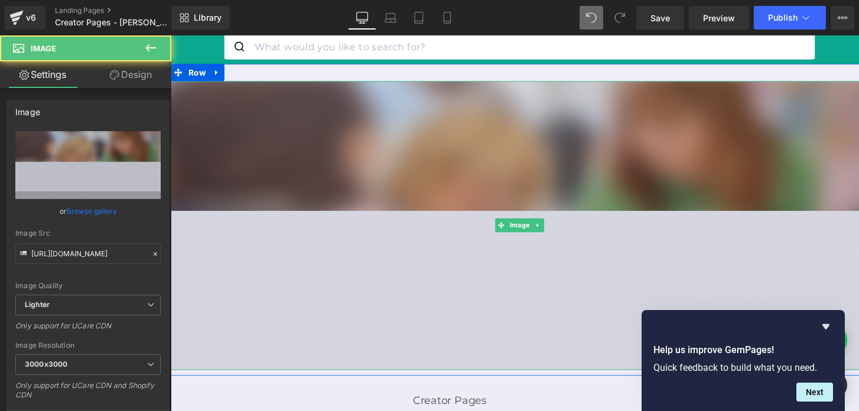
click at [459, 273] on img at bounding box center [528, 230] width 715 height 296
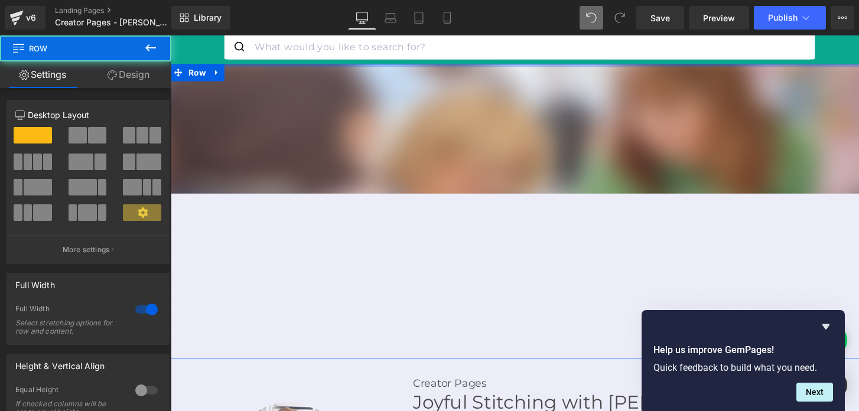
drag, startPoint x: 358, startPoint y: 73, endPoint x: 356, endPoint y: 50, distance: 23.7
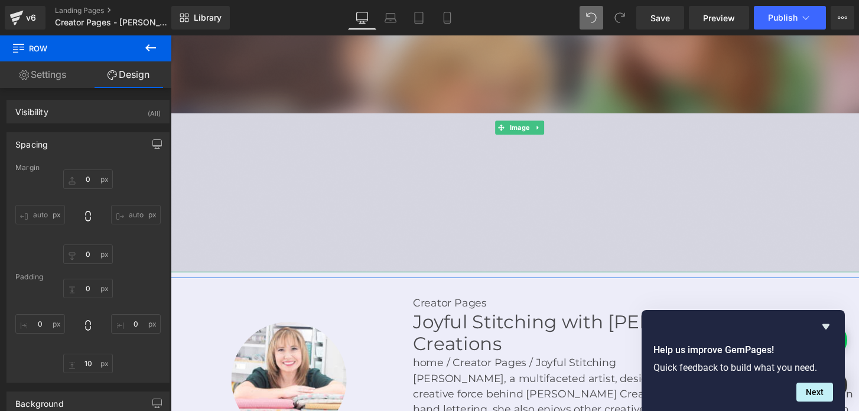
scroll to position [161, 0]
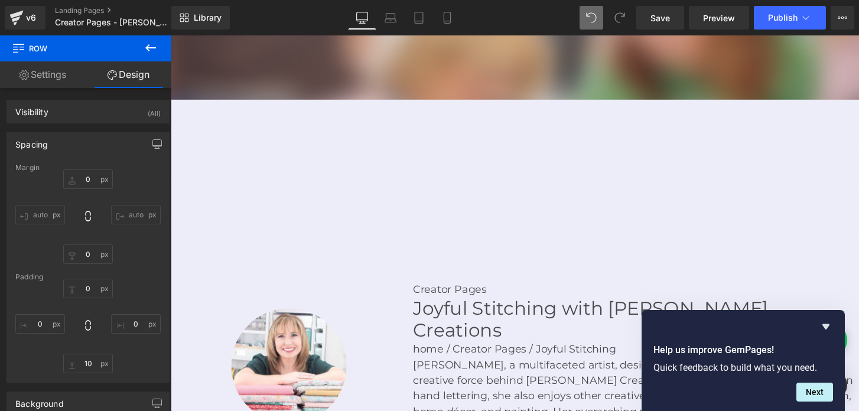
click at [395, 315] on div at bounding box center [291, 374] width 219 height 118
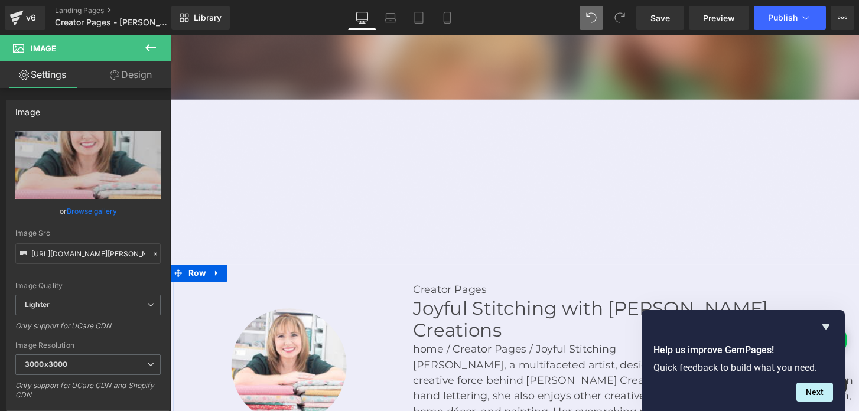
click at [384, 279] on div at bounding box center [528, 279] width 709 height 18
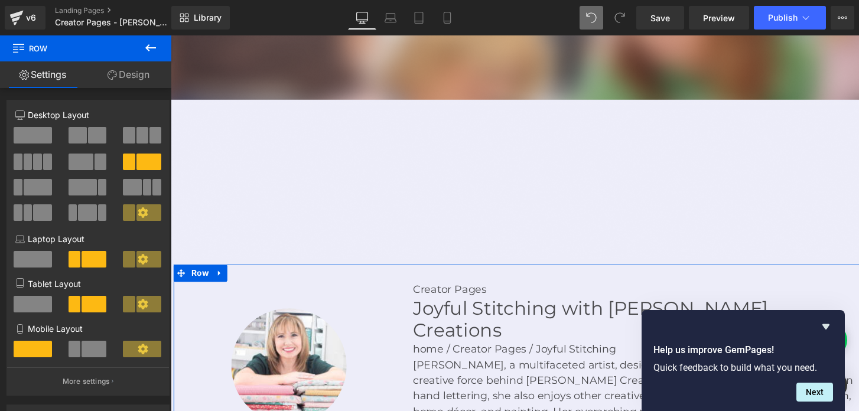
click at [128, 79] on link "Design" at bounding box center [129, 74] width 86 height 27
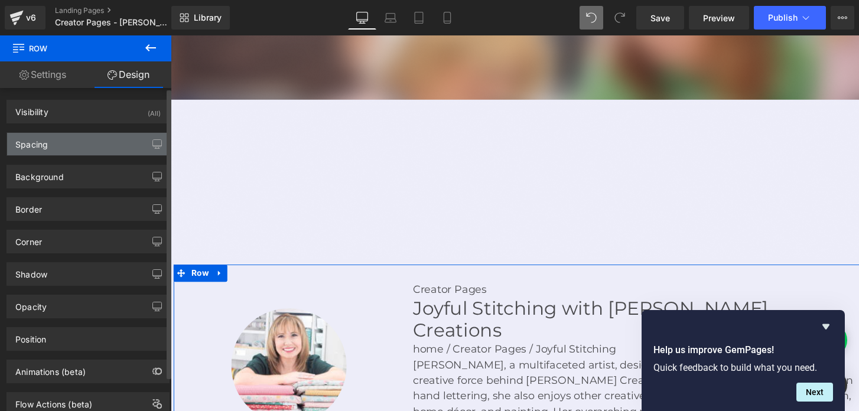
click at [55, 149] on div "Spacing" at bounding box center [88, 144] width 162 height 22
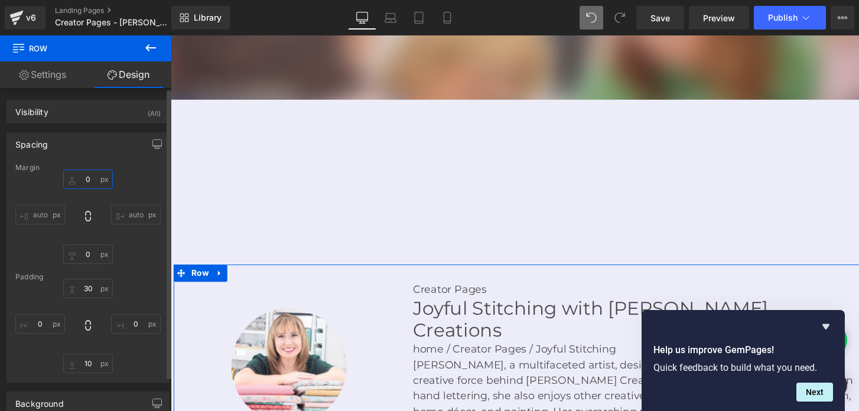
click at [83, 183] on input "0" at bounding box center [88, 178] width 50 height 19
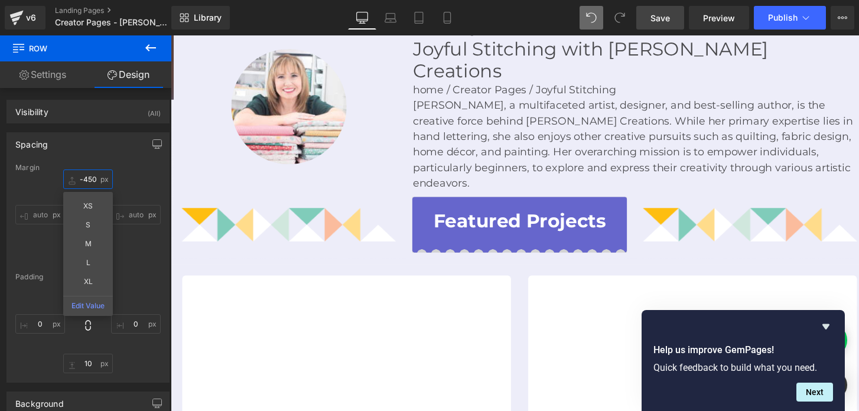
type input "-450"
click at [651, 15] on span "Save" at bounding box center [659, 18] width 19 height 12
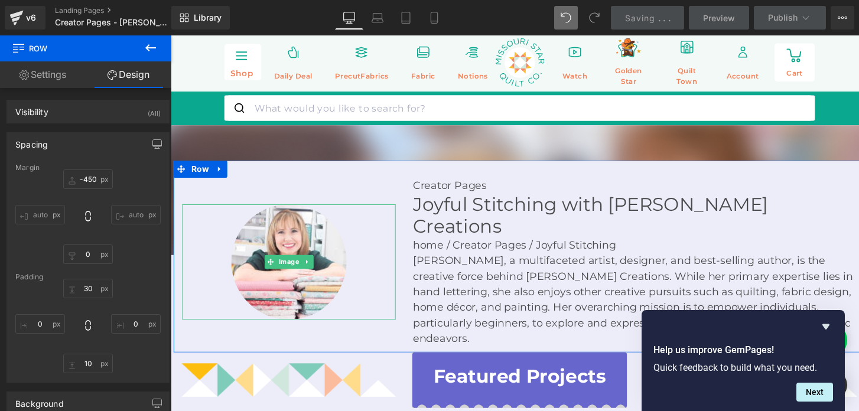
scroll to position [0, 0]
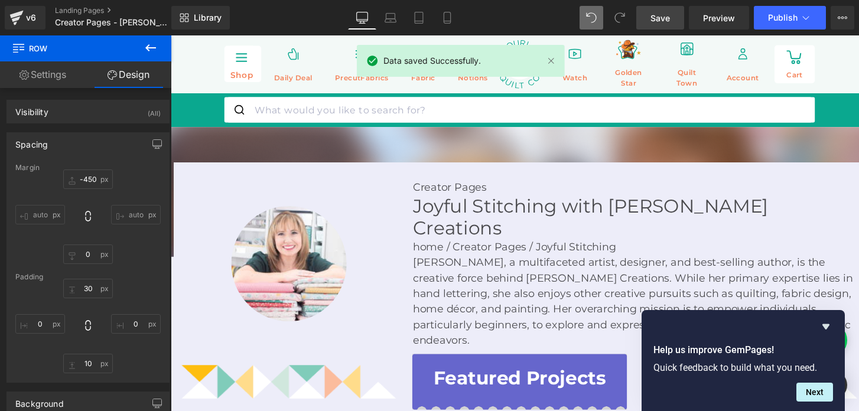
click at [664, 22] on span "Save" at bounding box center [659, 18] width 19 height 12
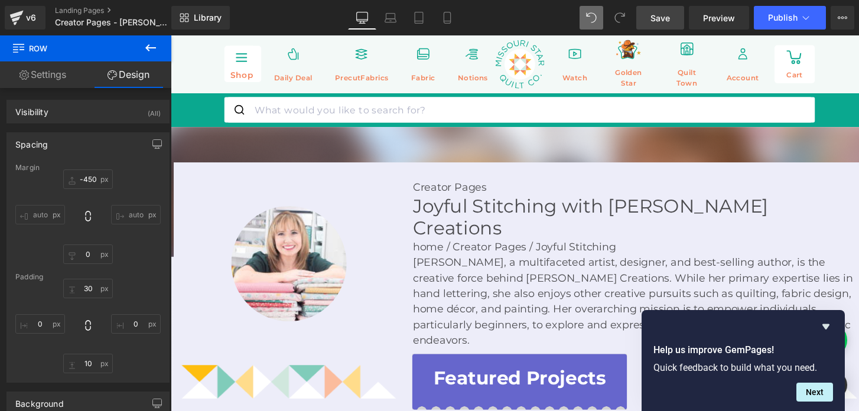
click at [152, 48] on icon at bounding box center [151, 48] width 14 height 14
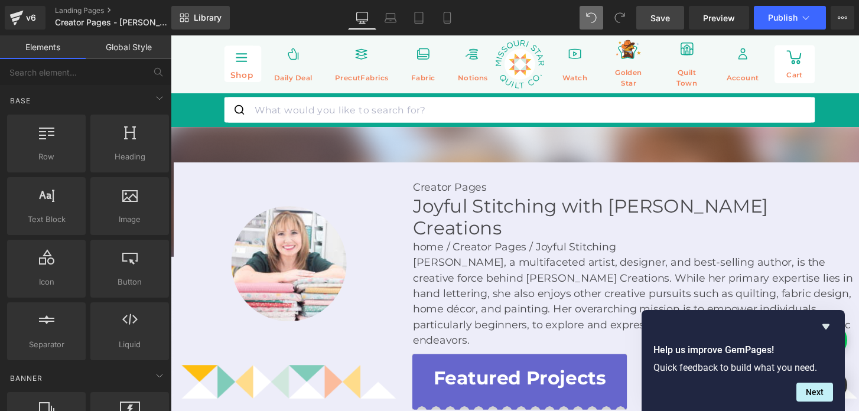
click at [201, 22] on span "Library" at bounding box center [208, 17] width 28 height 11
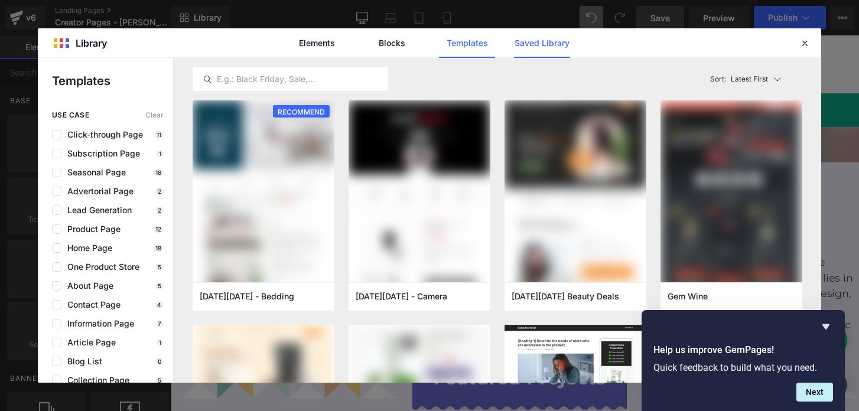
click at [524, 40] on link "Saved Library" at bounding box center [542, 43] width 56 height 30
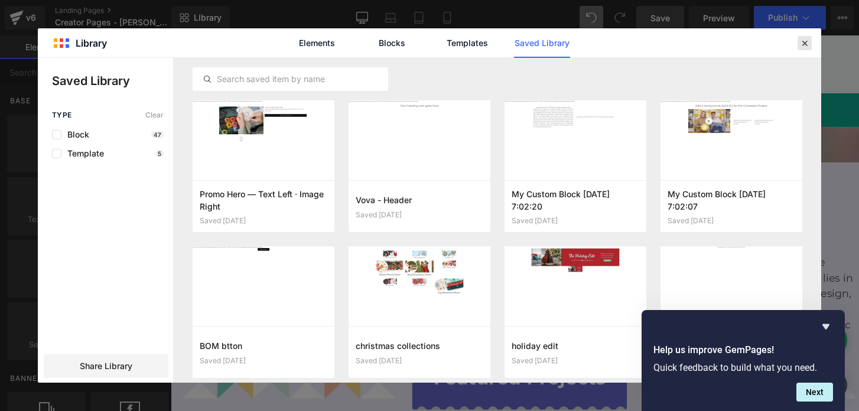
click at [804, 44] on icon at bounding box center [804, 43] width 11 height 11
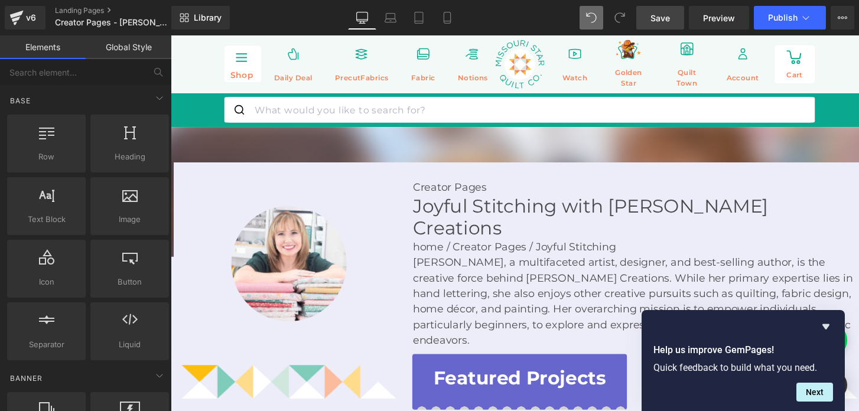
click at [661, 21] on span "Save" at bounding box center [659, 18] width 19 height 12
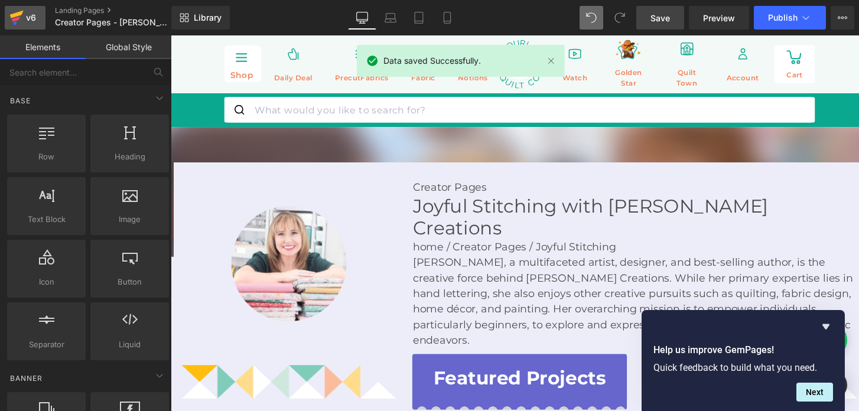
click at [31, 24] on div "v6" at bounding box center [31, 17] width 15 height 15
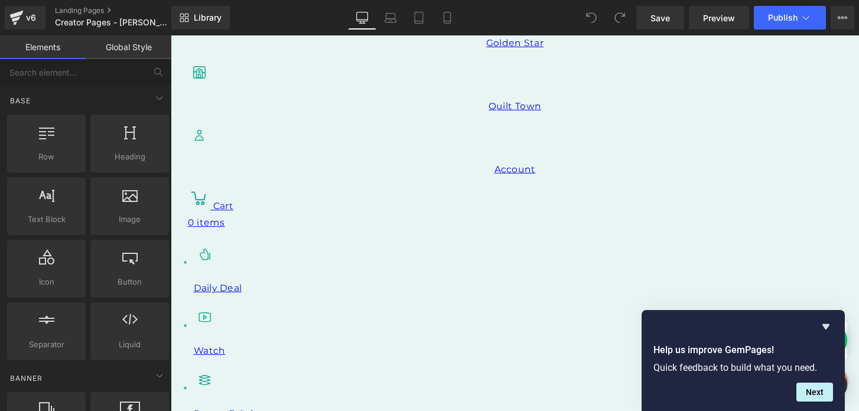
scroll to position [787, 0]
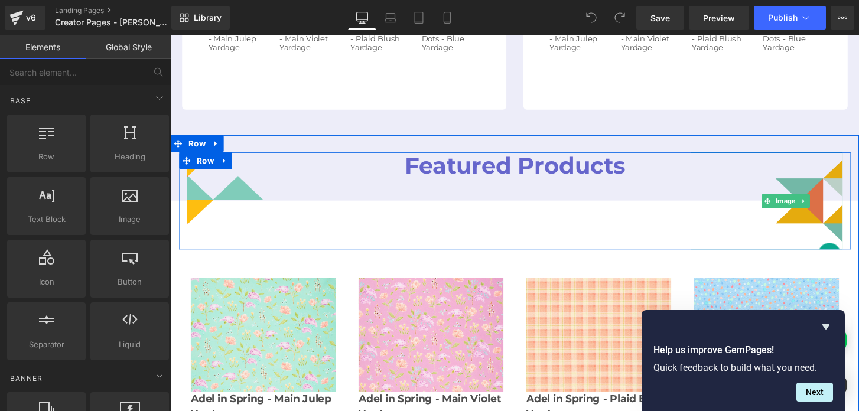
click at [803, 157] on img at bounding box center [809, 207] width 118 height 100
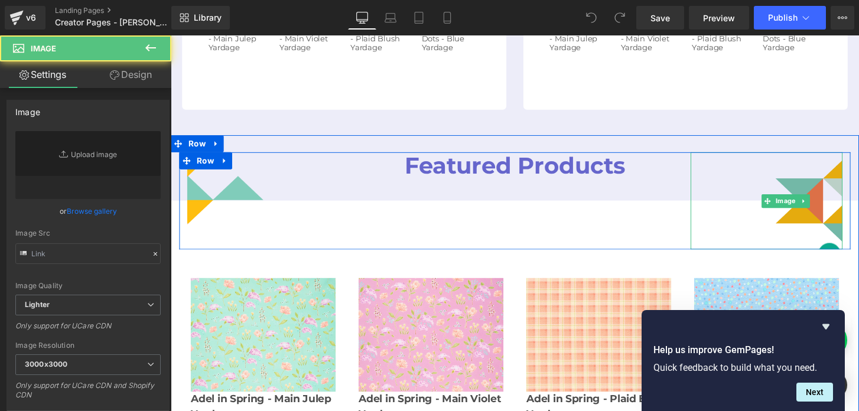
type input "https://ucarecdn.com/c9c457e3-ade4-4773-afdd-7608f8ddde58/-/format/auto/-/previ…"
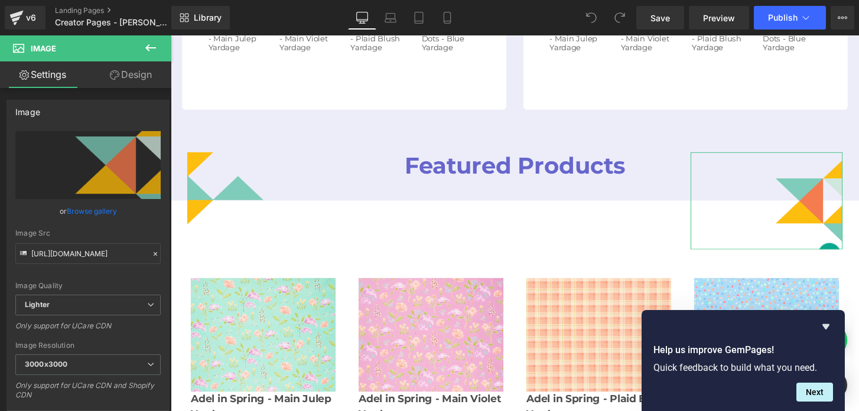
click at [132, 66] on link "Design" at bounding box center [131, 74] width 86 height 27
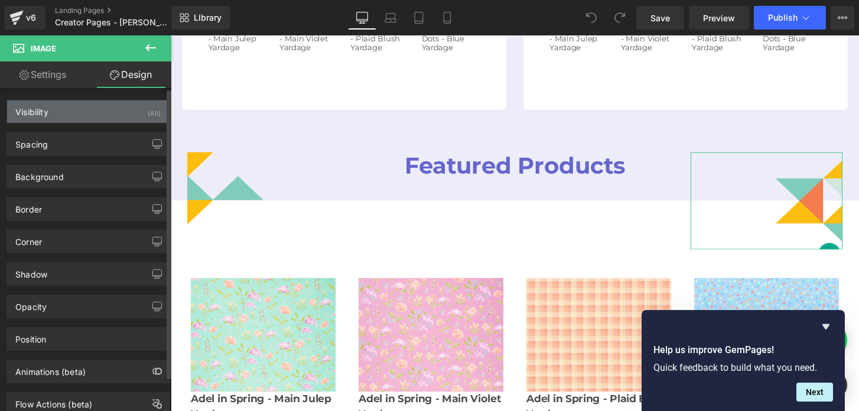
type input "0"
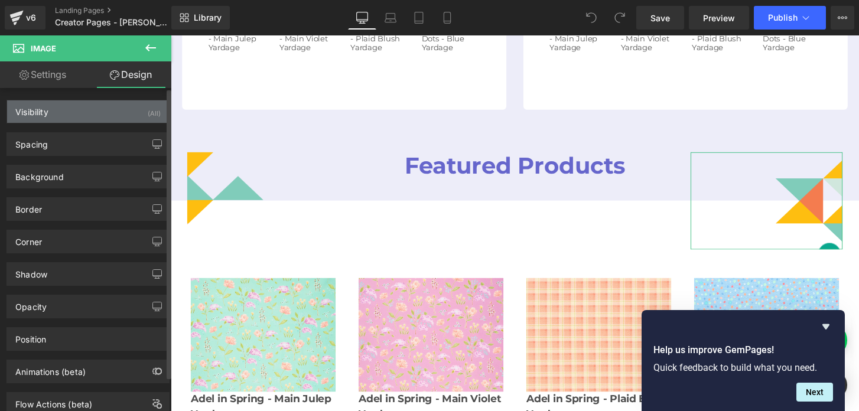
type input "0"
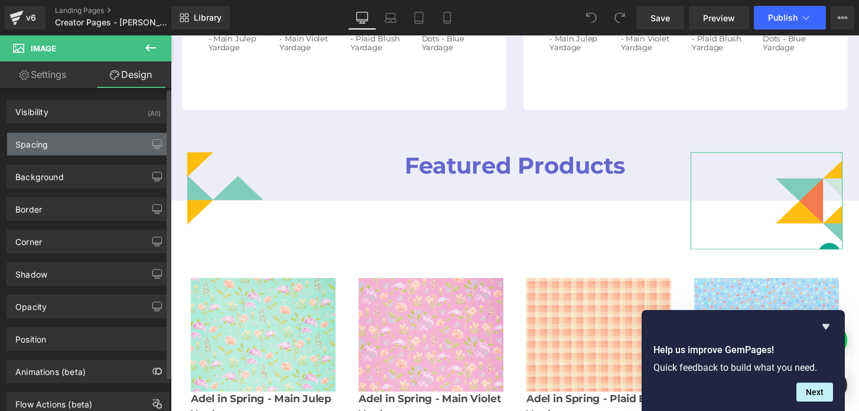
click at [83, 145] on div "Spacing" at bounding box center [88, 144] width 162 height 22
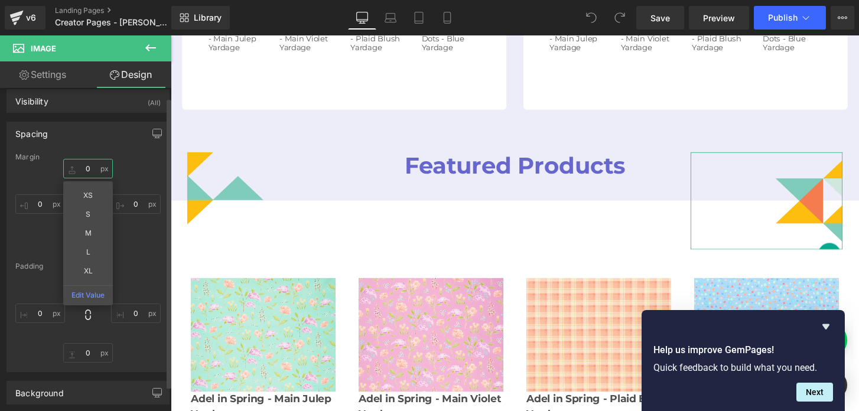
scroll to position [12, 0]
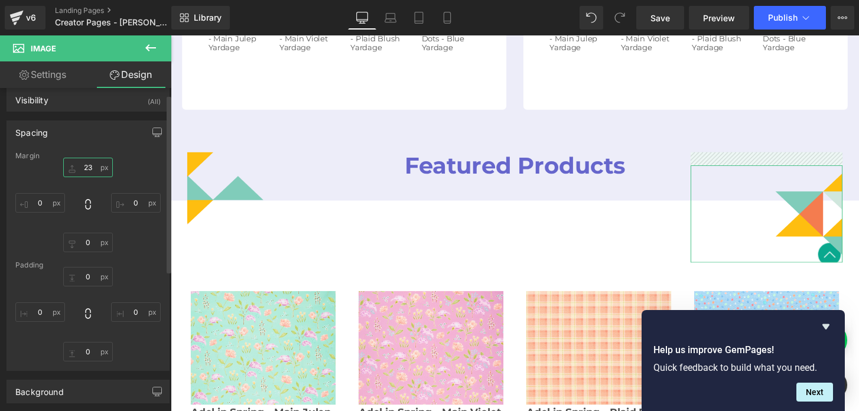
click at [84, 167] on input "23" at bounding box center [88, 167] width 50 height 19
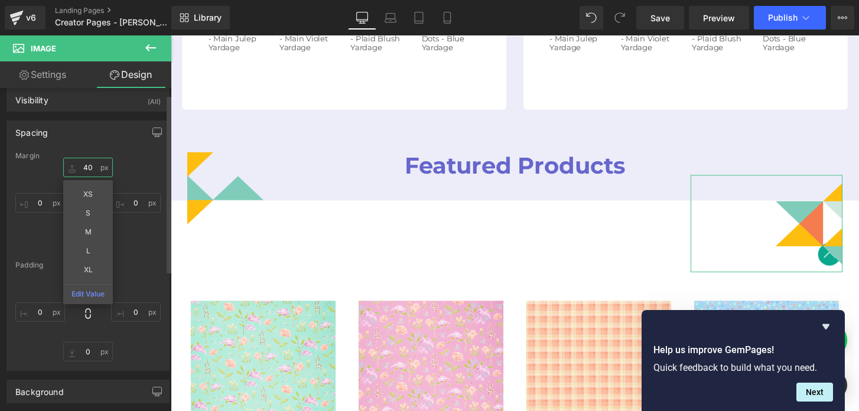
type input "4"
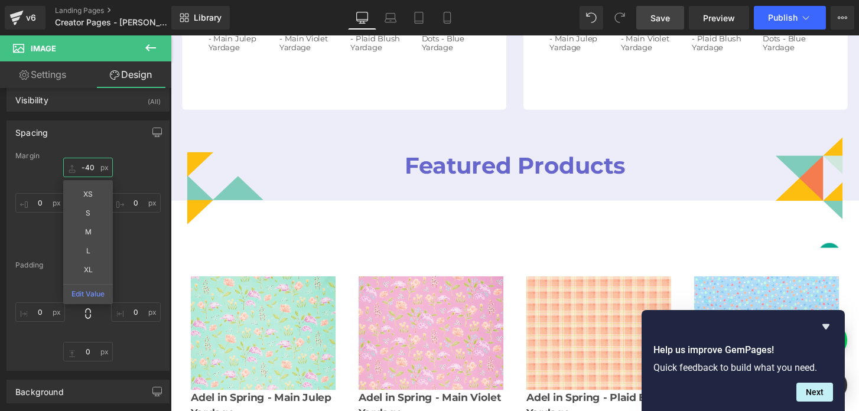
type input "-40"
click at [656, 16] on span "Save" at bounding box center [659, 18] width 19 height 12
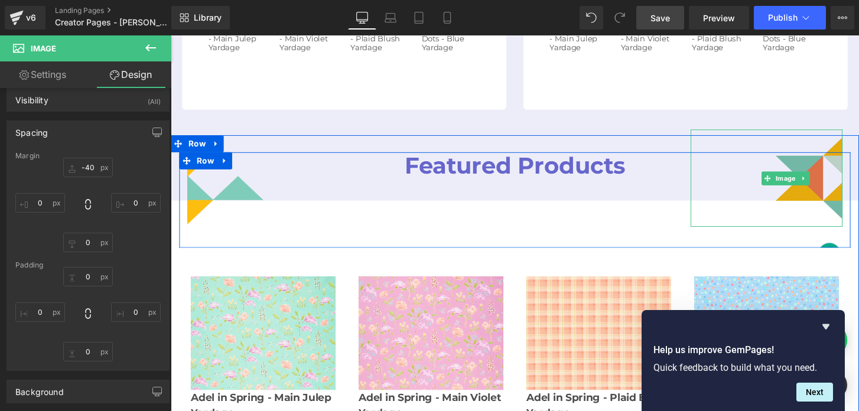
click at [819, 133] on img at bounding box center [809, 183] width 118 height 100
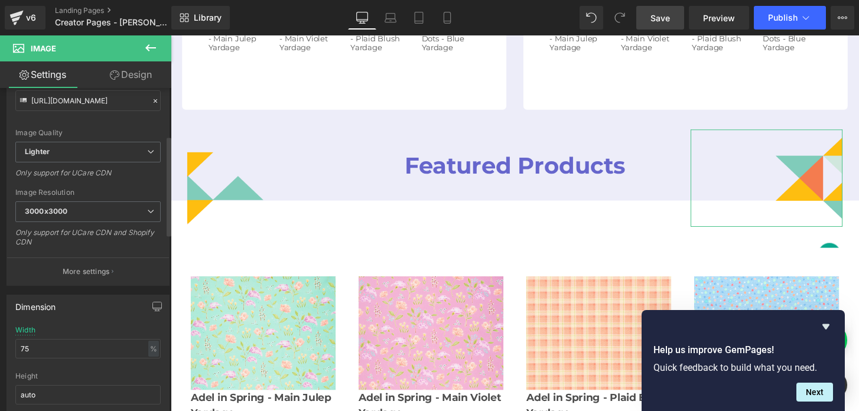
scroll to position [155, 0]
click at [126, 70] on link "Design" at bounding box center [131, 74] width 86 height 27
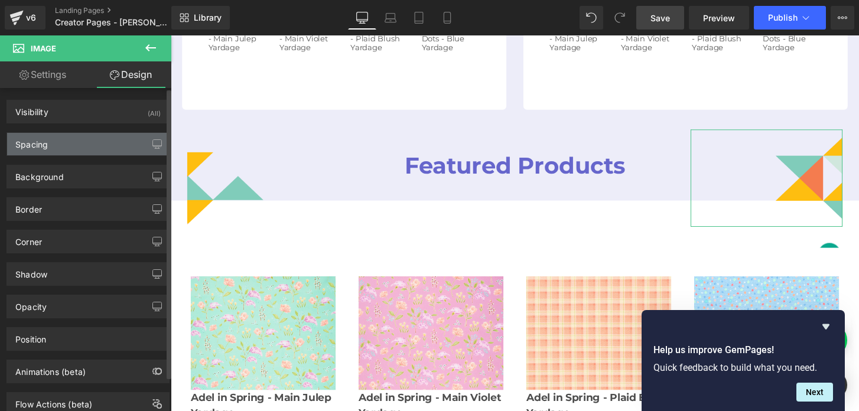
click at [53, 146] on div "Spacing" at bounding box center [88, 144] width 162 height 22
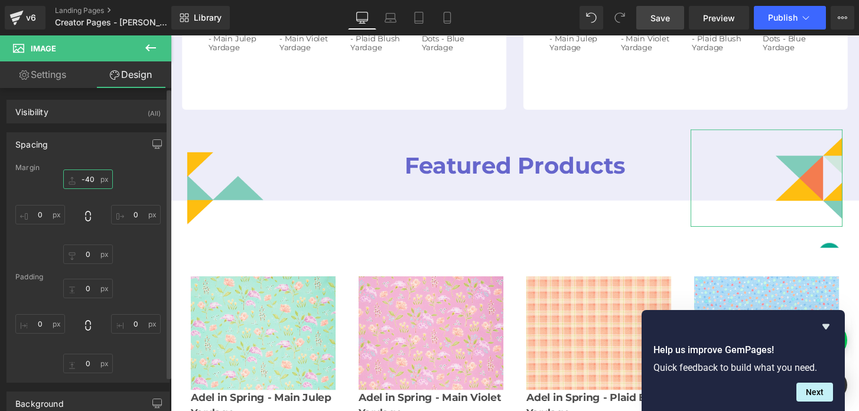
click at [82, 179] on input "-40" at bounding box center [88, 178] width 50 height 19
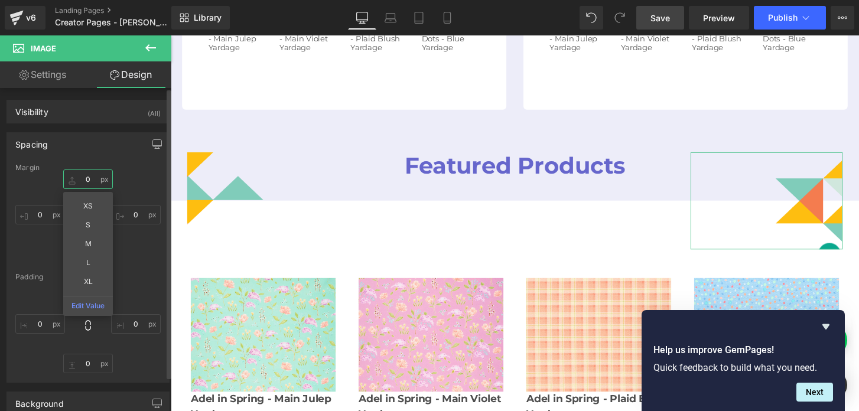
type input "0"
click at [129, 167] on div "Margin" at bounding box center [87, 168] width 145 height 8
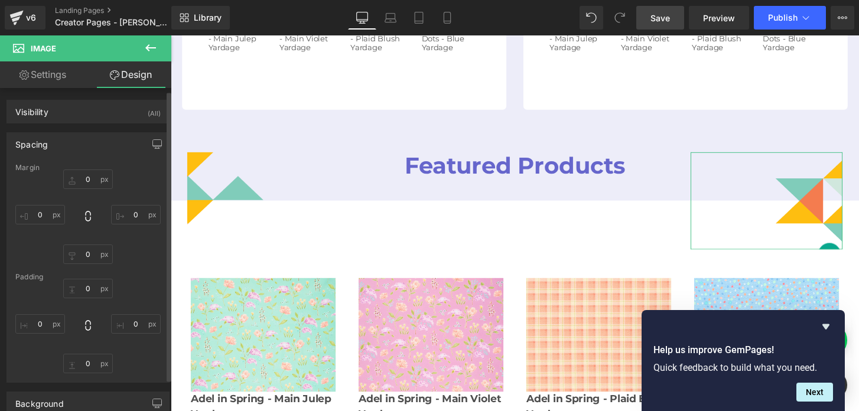
scroll to position [5, 0]
click at [663, 24] on span "Save" at bounding box center [659, 18] width 19 height 12
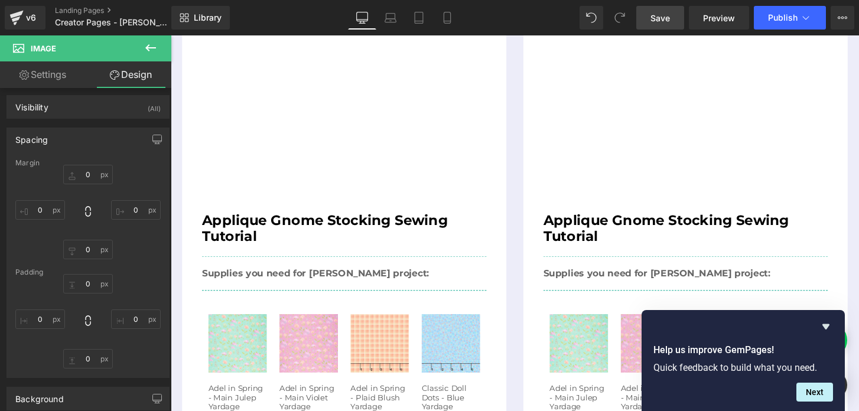
scroll to position [413, 0]
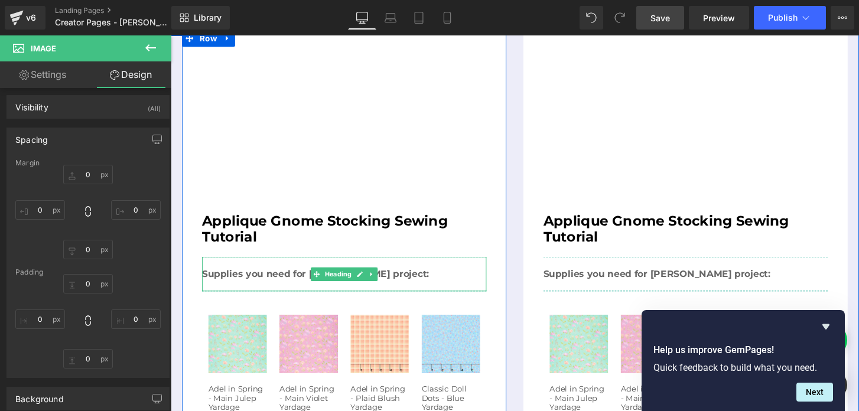
click at [302, 278] on h3 "Supplies you need for [PERSON_NAME] project:" at bounding box center [350, 283] width 295 height 11
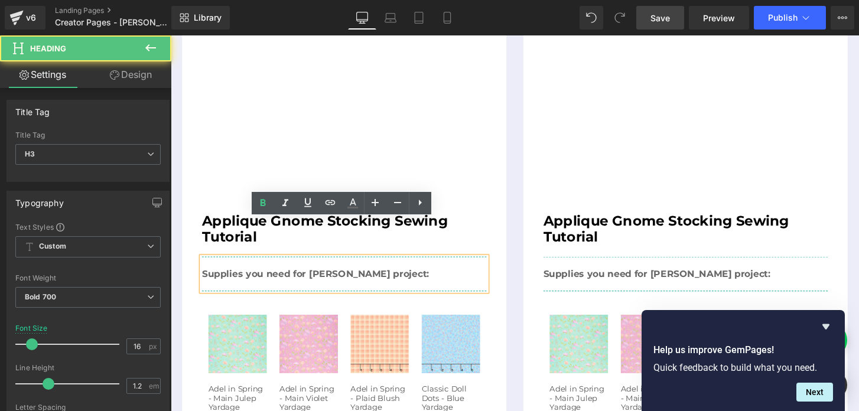
click at [328, 278] on h3 "Supplies you need for [PERSON_NAME] project:" at bounding box center [350, 283] width 295 height 11
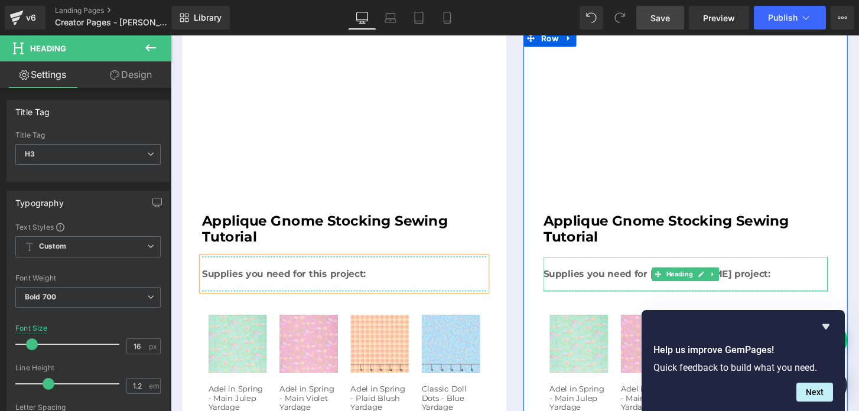
click at [640, 278] on h3 "Supplies you need for [PERSON_NAME] project:" at bounding box center [705, 283] width 295 height 11
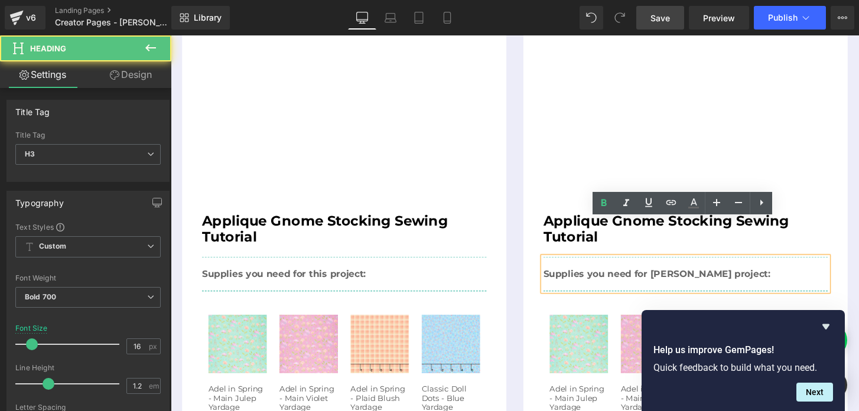
click at [682, 278] on h3 "Supplies you need for [PERSON_NAME] project:" at bounding box center [705, 283] width 295 height 11
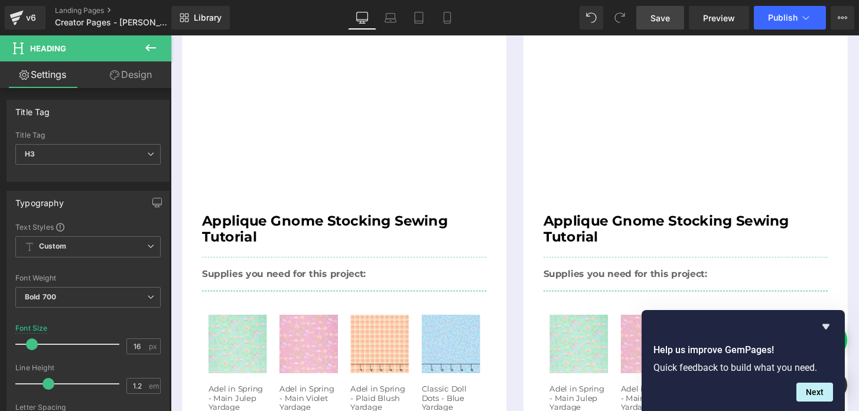
click at [655, 24] on span "Save" at bounding box center [659, 18] width 19 height 12
